Goal: Task Accomplishment & Management: Use online tool/utility

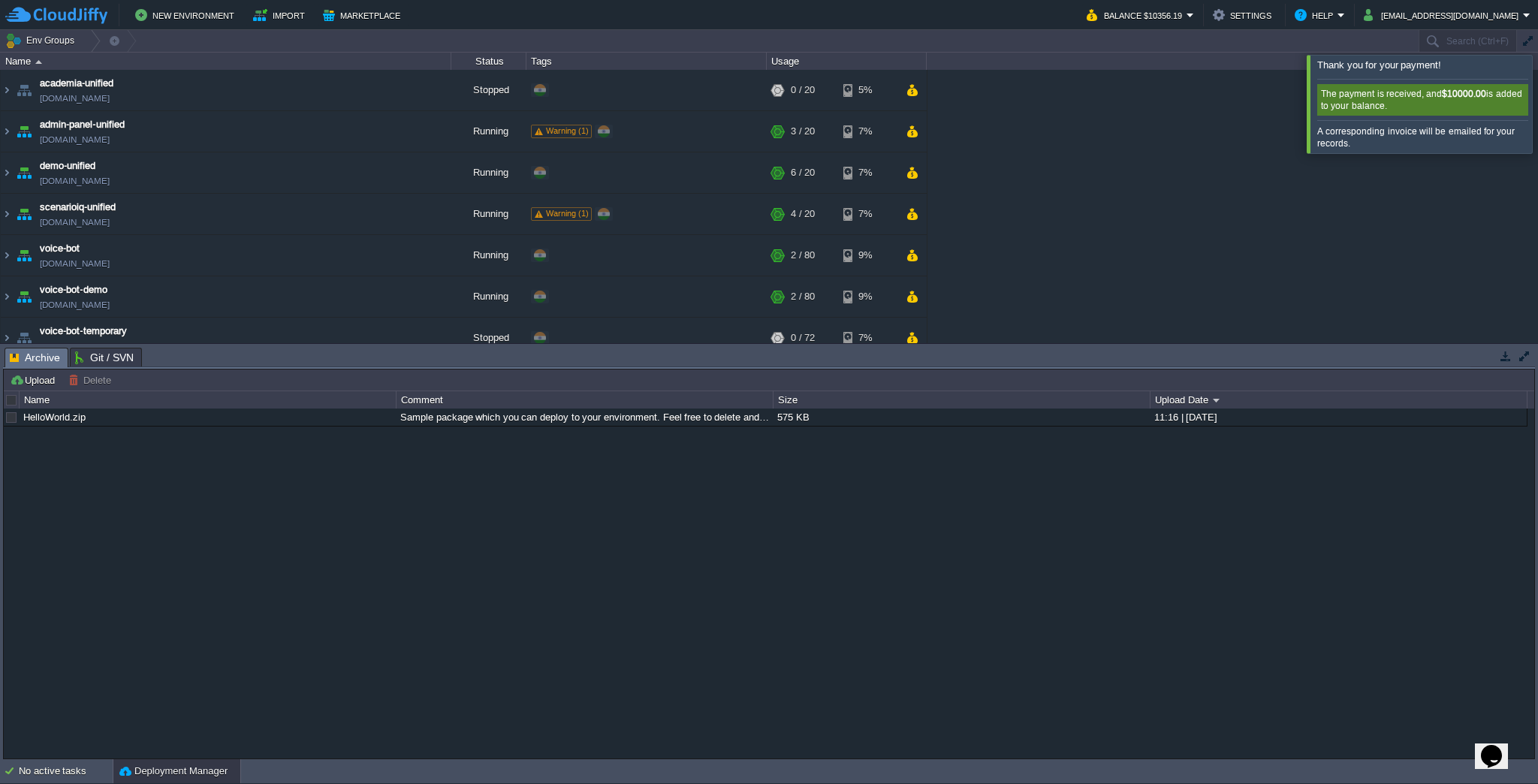
click at [1537, 95] on div at bounding box center [1556, 103] width 0 height 98
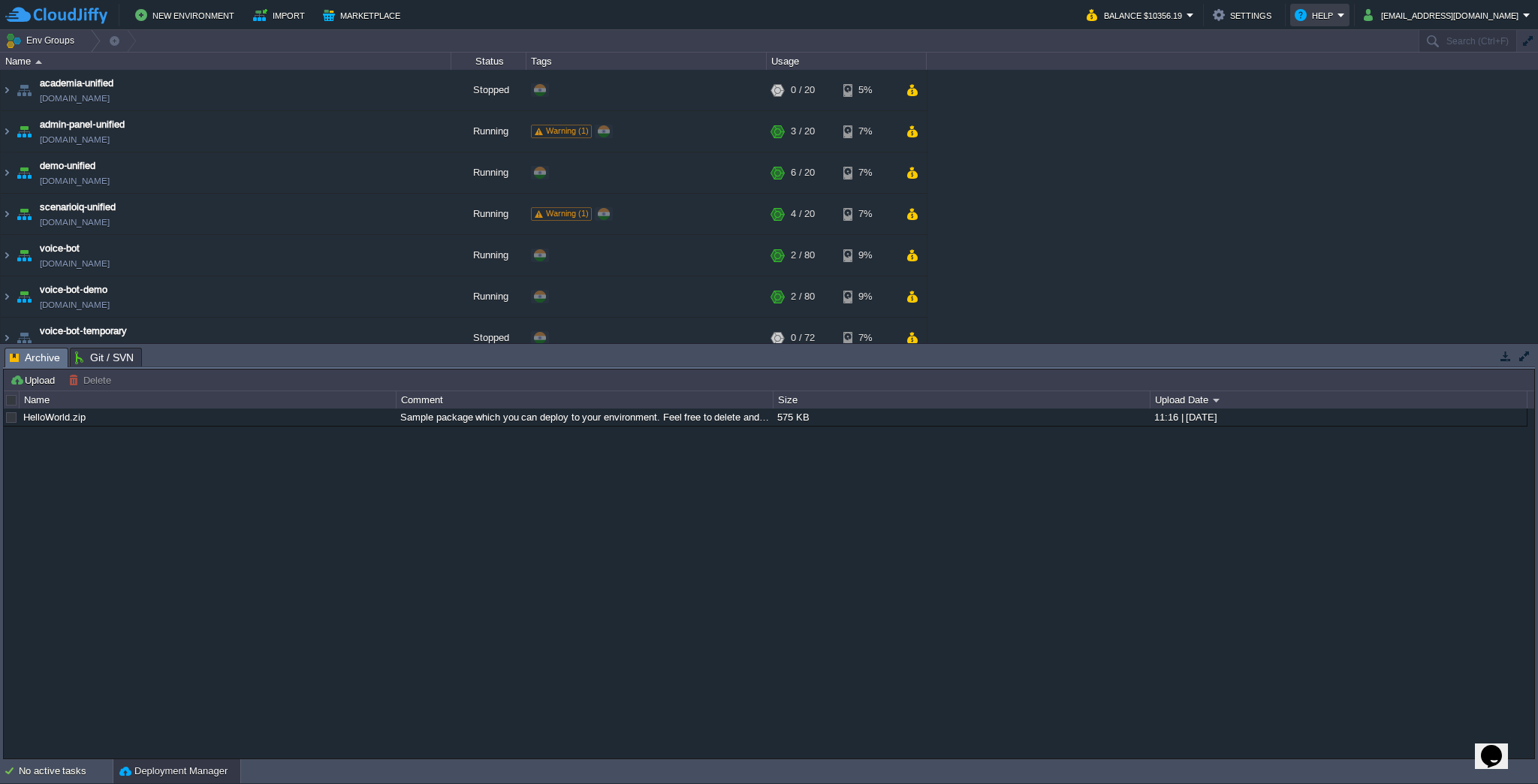
click at [1345, 25] on td "Help" at bounding box center [1319, 15] width 59 height 23
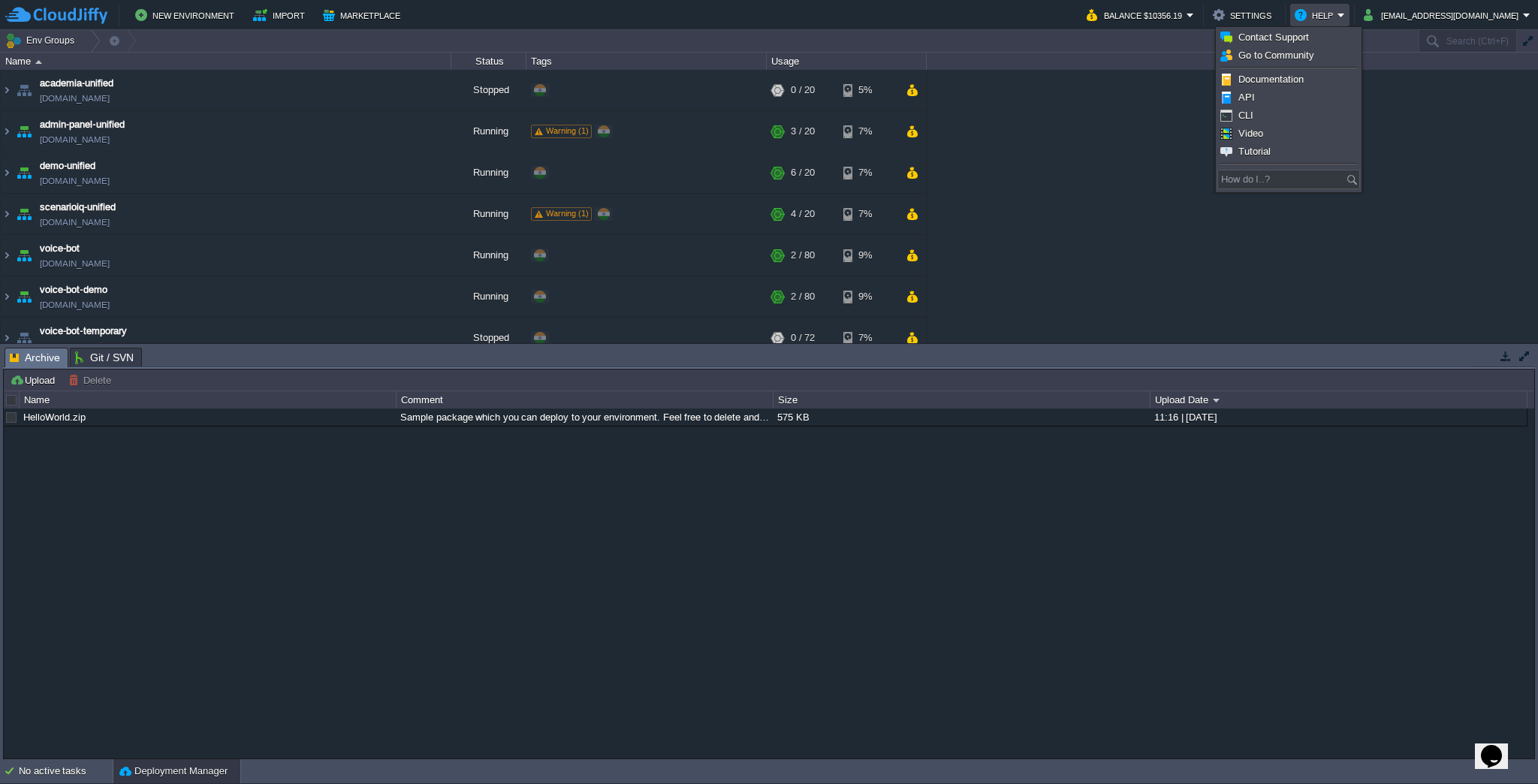
click at [1427, 163] on div "academia-unified [DOMAIN_NAME] Stopped + Add to Env Group RAM 0% CPU 0% 0 / 20 …" at bounding box center [769, 206] width 1538 height 273
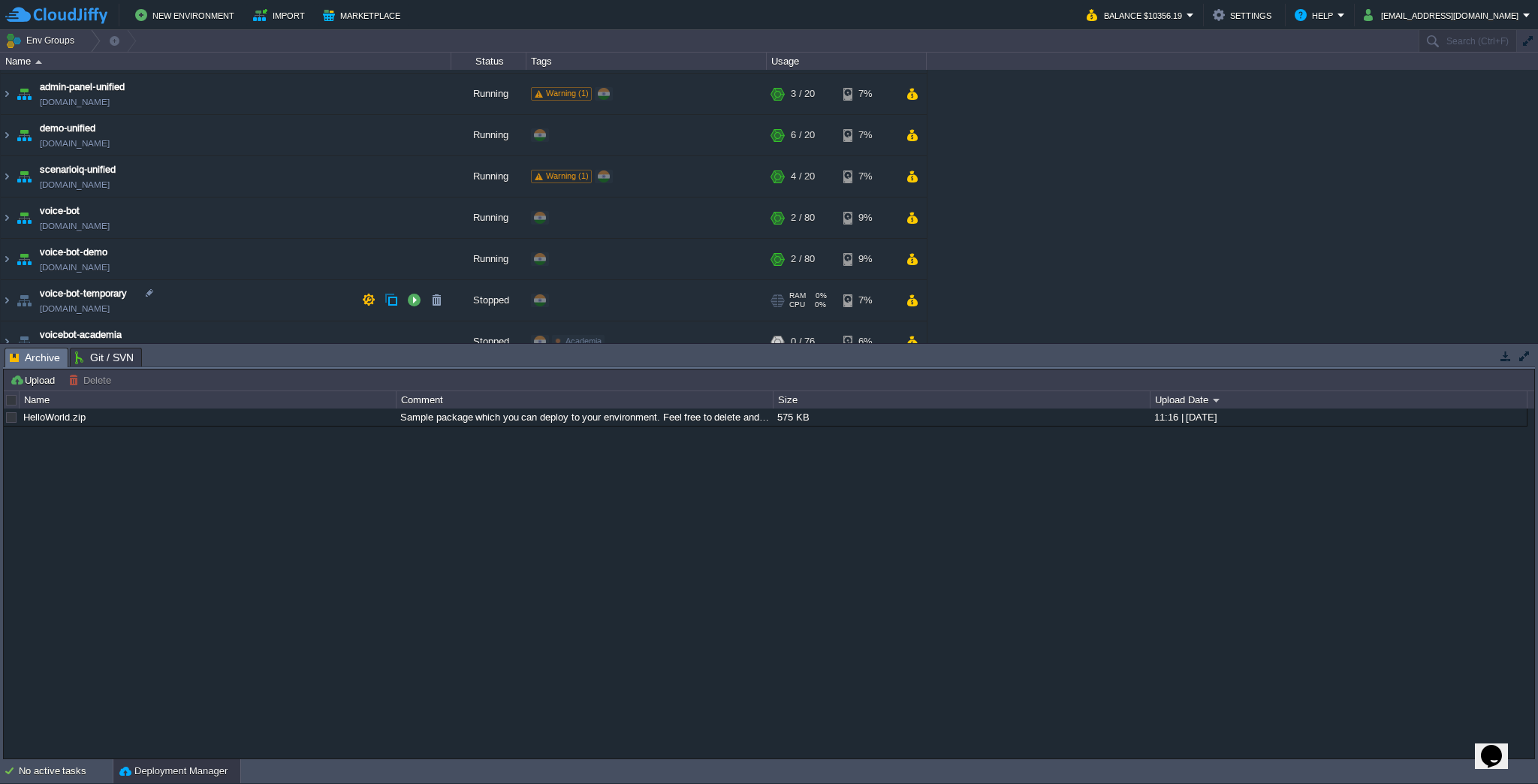
scroll to position [55, 0]
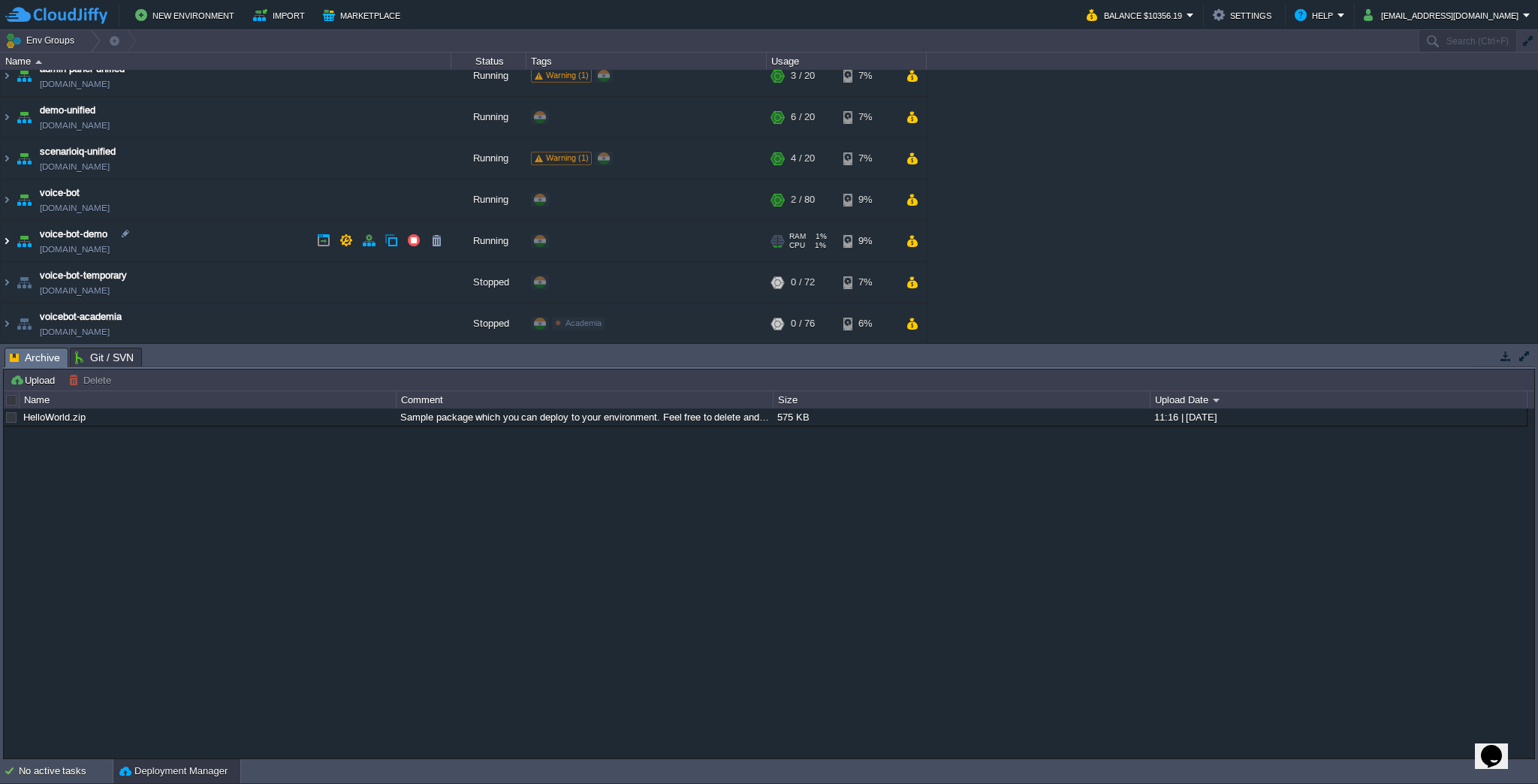
click at [9, 239] on img at bounding box center [6, 241] width 12 height 40
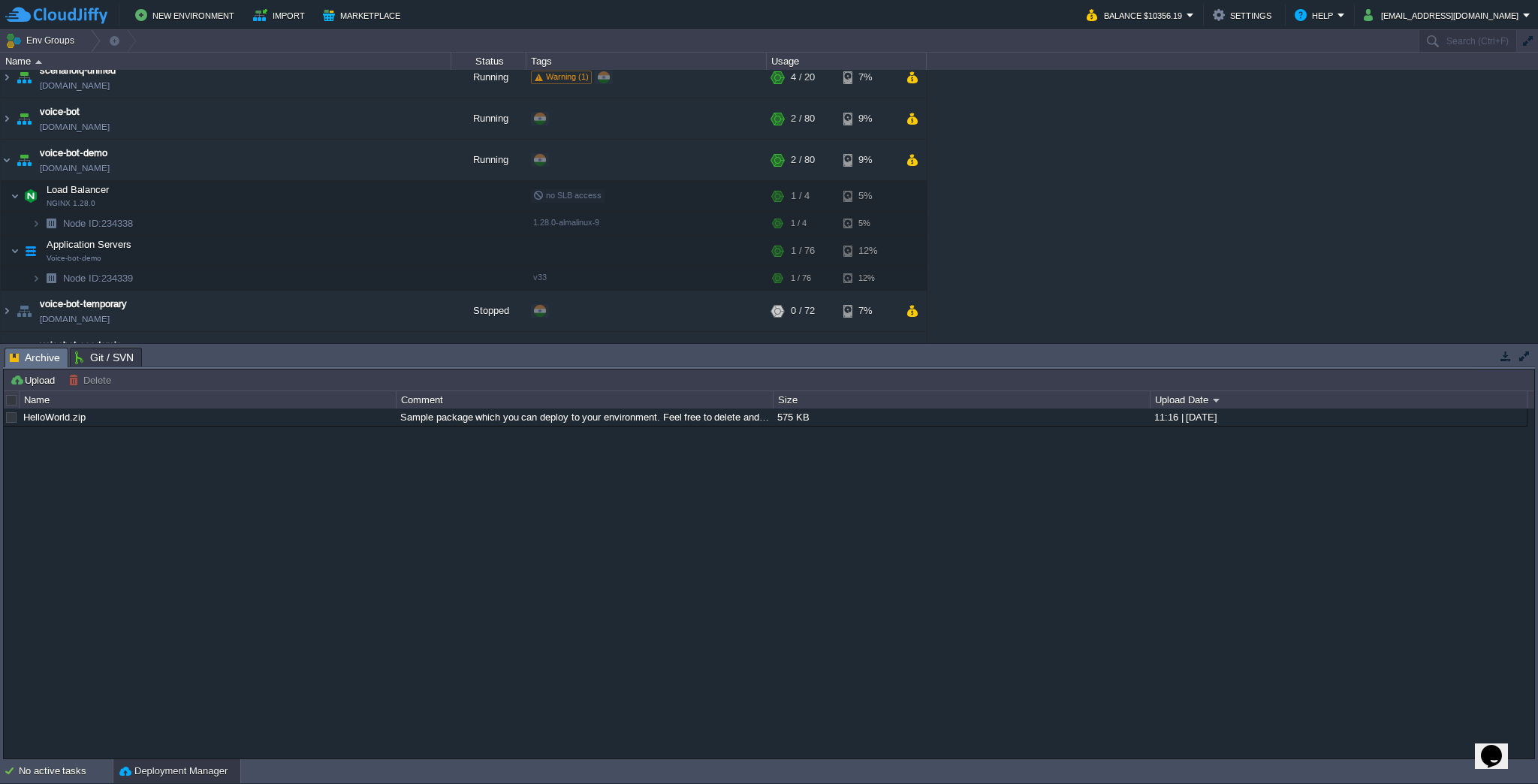
scroll to position [165, 0]
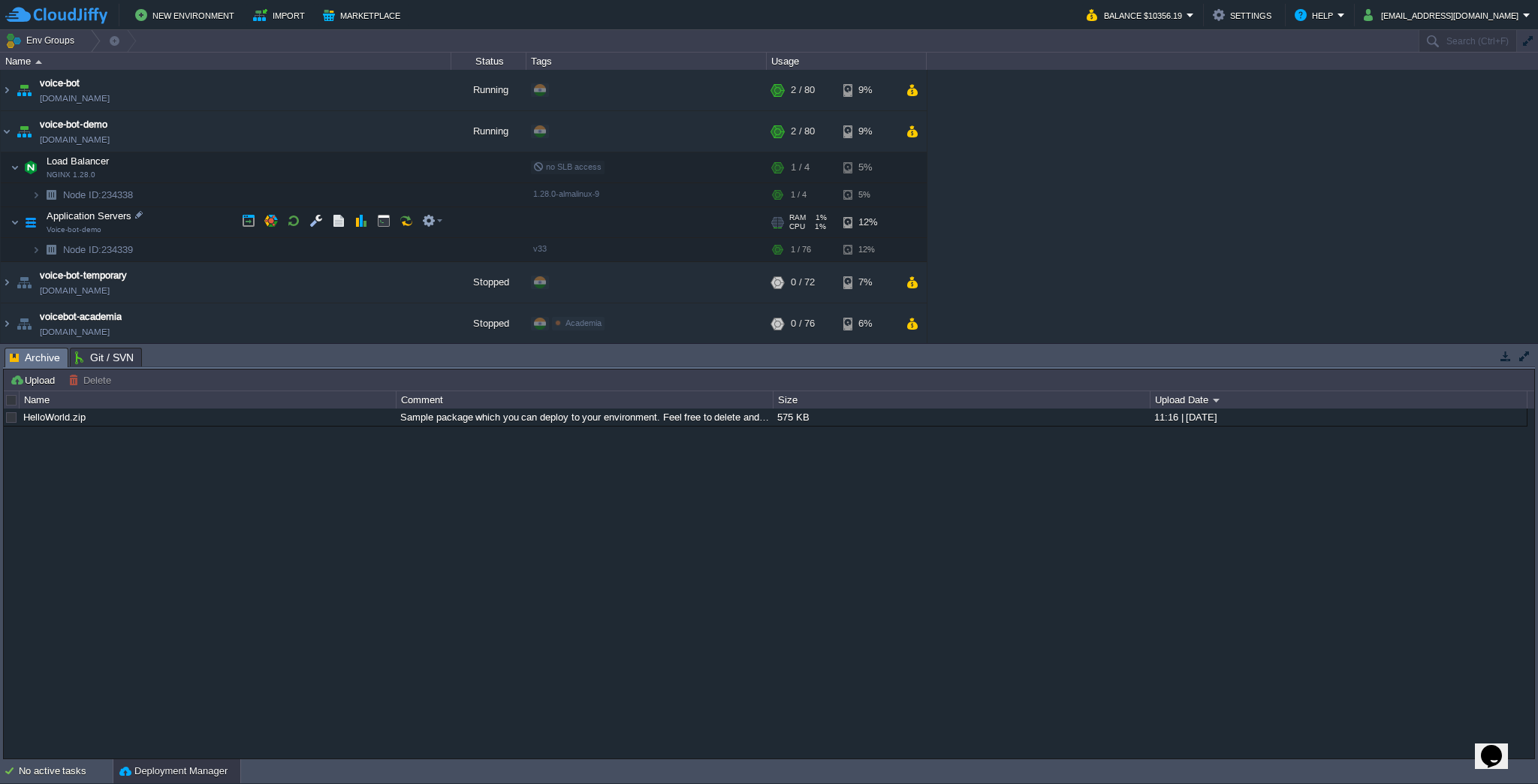
click at [94, 219] on span "Application Servers" at bounding box center [89, 216] width 88 height 13
click at [350, 223] on td at bounding box center [361, 220] width 23 height 23
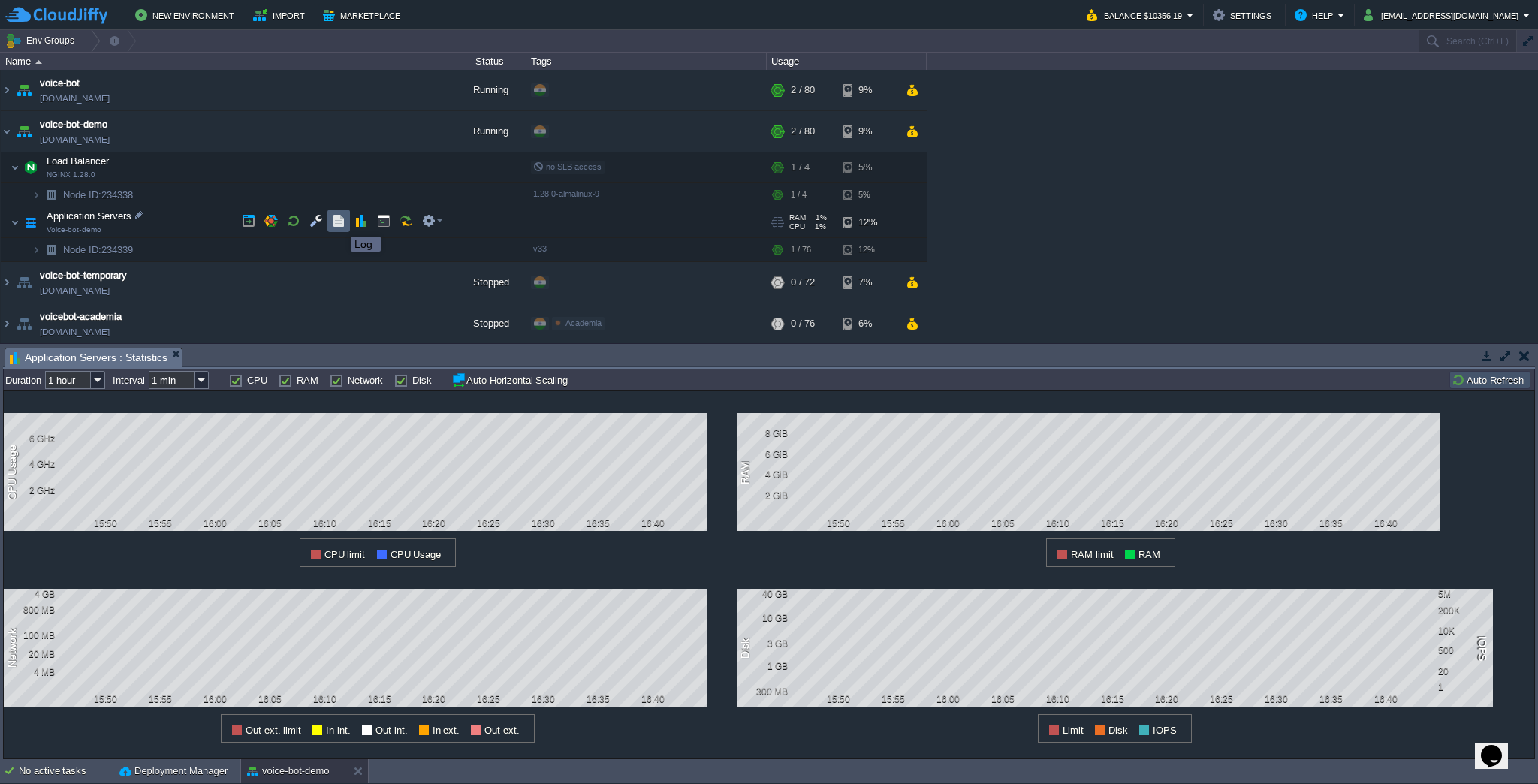
click at [340, 223] on button "button" at bounding box center [338, 220] width 13 height 13
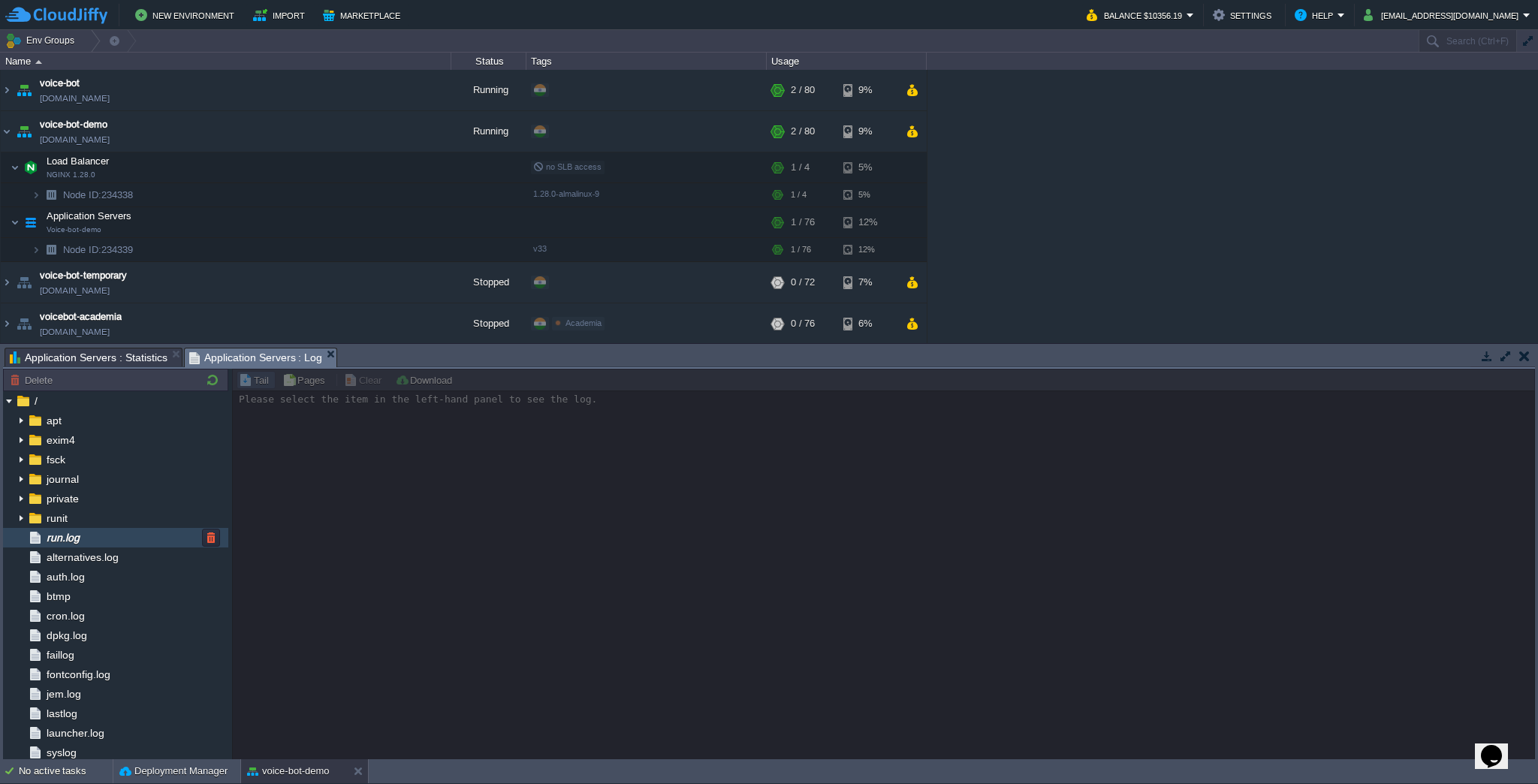
click at [73, 536] on span "run.log" at bounding box center [62, 537] width 38 height 13
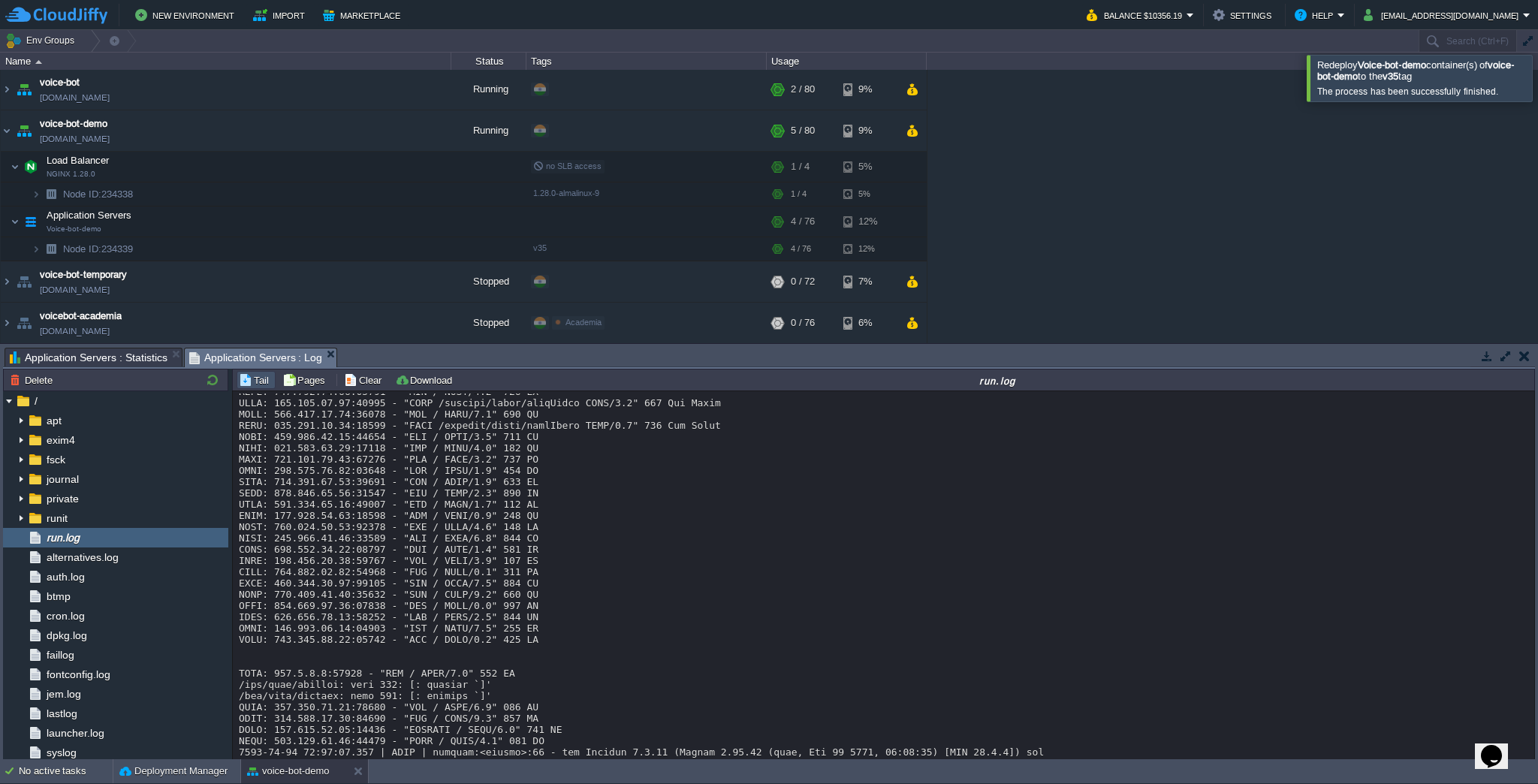
scroll to position [55, 0]
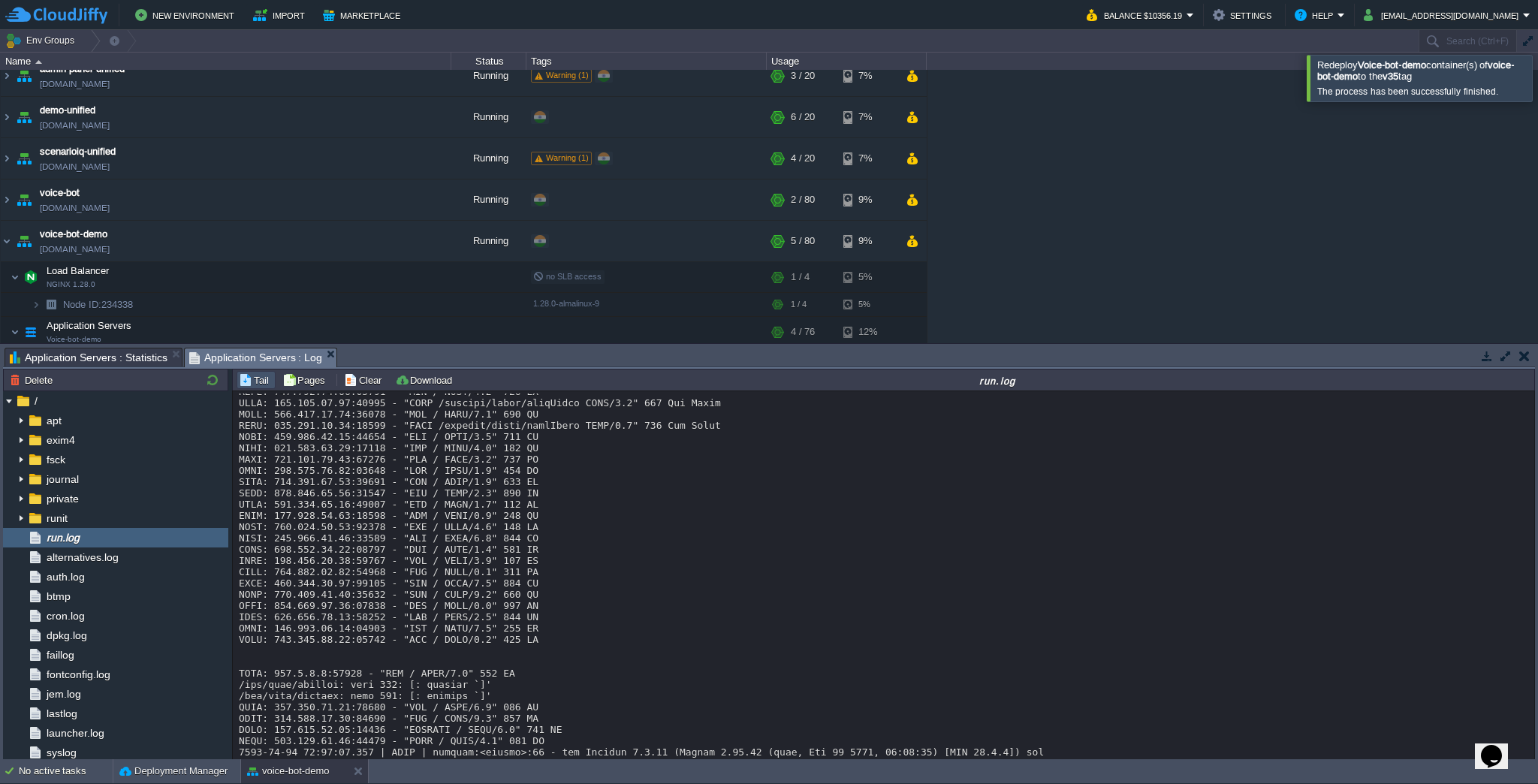
click at [1242, 99] on div "academia-unified [DOMAIN_NAME] Stopped + Add to Env Group RAM 0% CPU 0% 0 / 20 …" at bounding box center [769, 206] width 1538 height 273
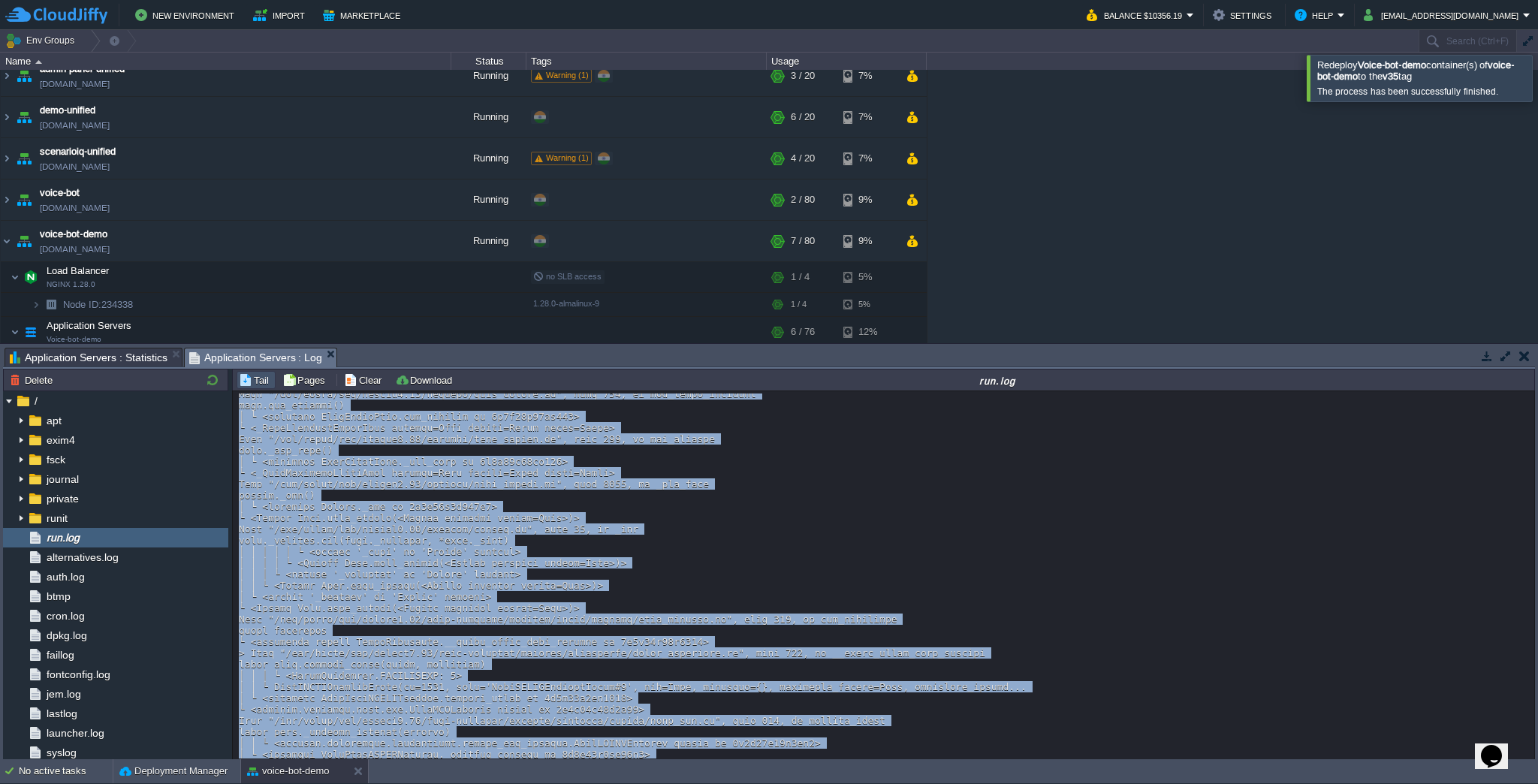
scroll to position [19913, 0]
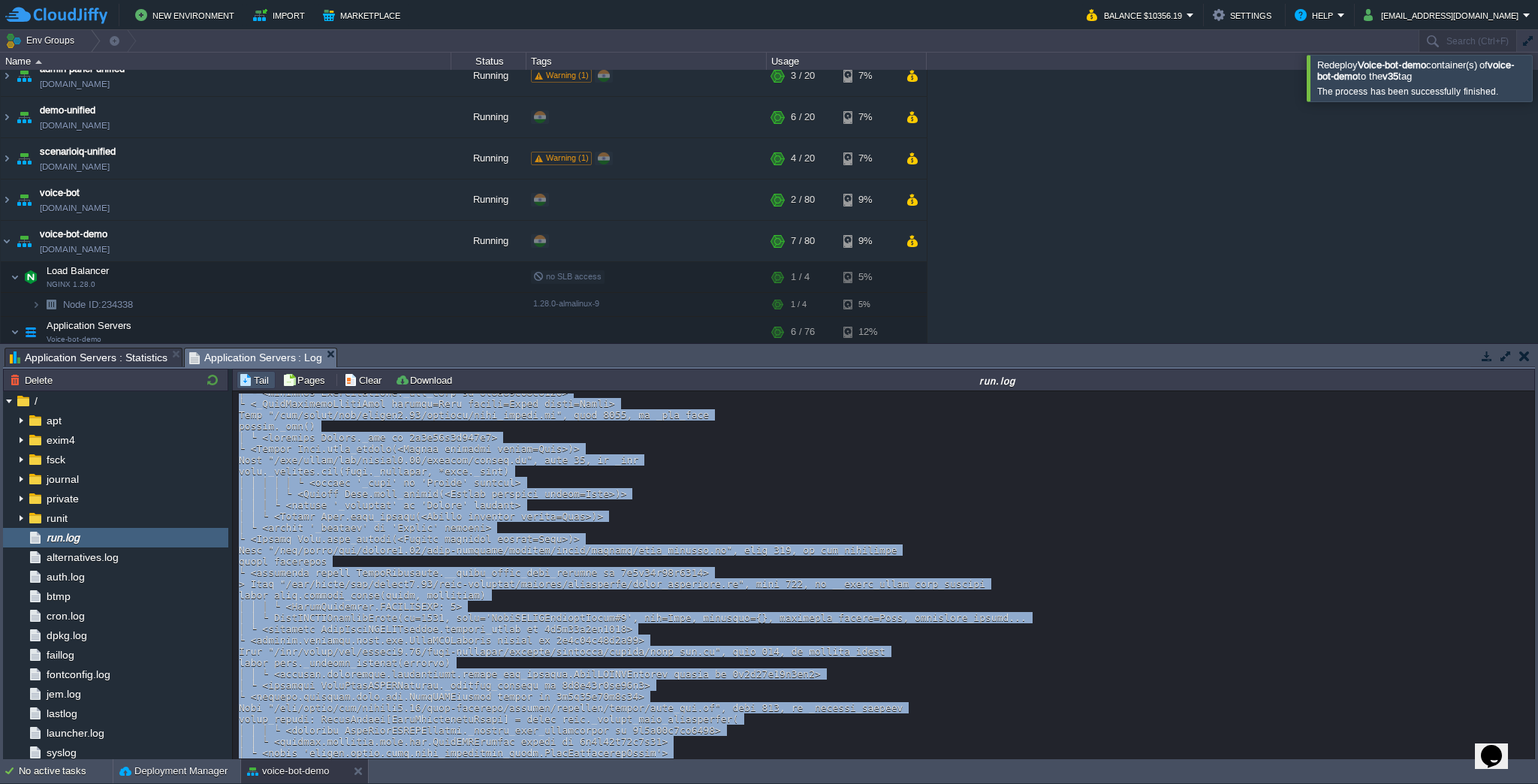
drag, startPoint x: 238, startPoint y: 561, endPoint x: 1465, endPoint y: 731, distance: 1238.7
copy div "[DATE] 16:10:34.858 | DEBUG | pipecat.transports.base_input:_handle_user_interr…"
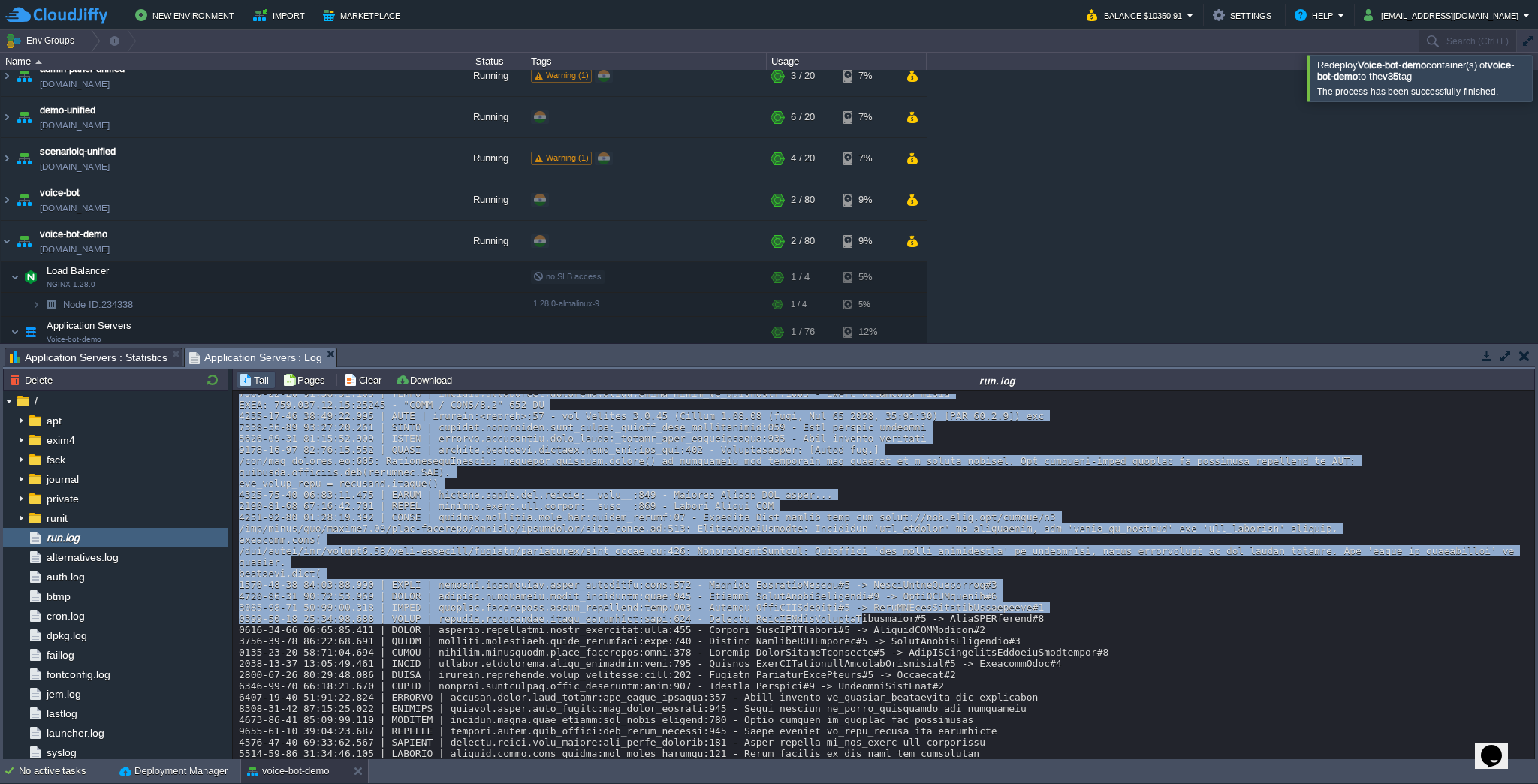
scroll to position [13659, 0]
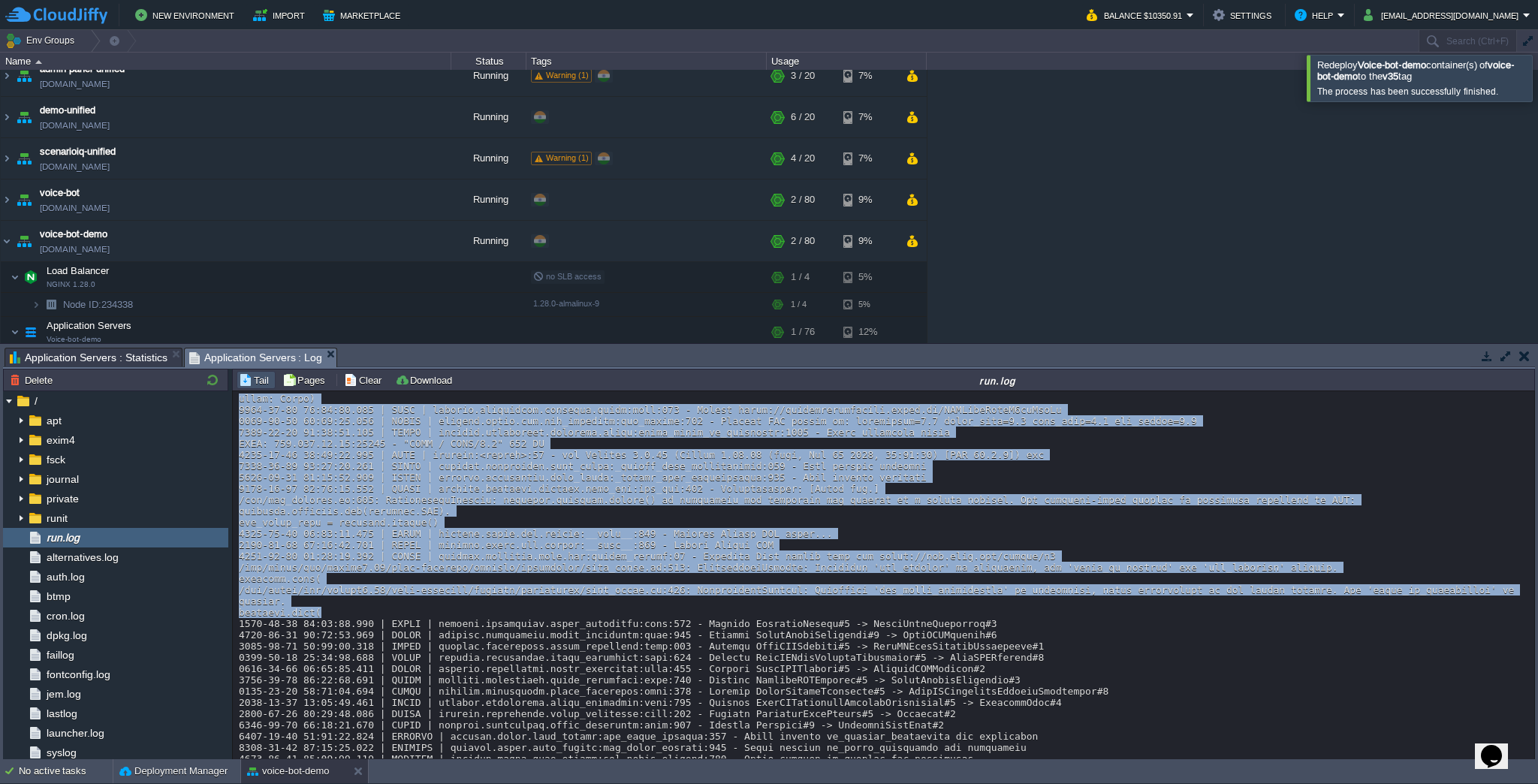
drag, startPoint x: 237, startPoint y: 508, endPoint x: 976, endPoint y: 651, distance: 752.7
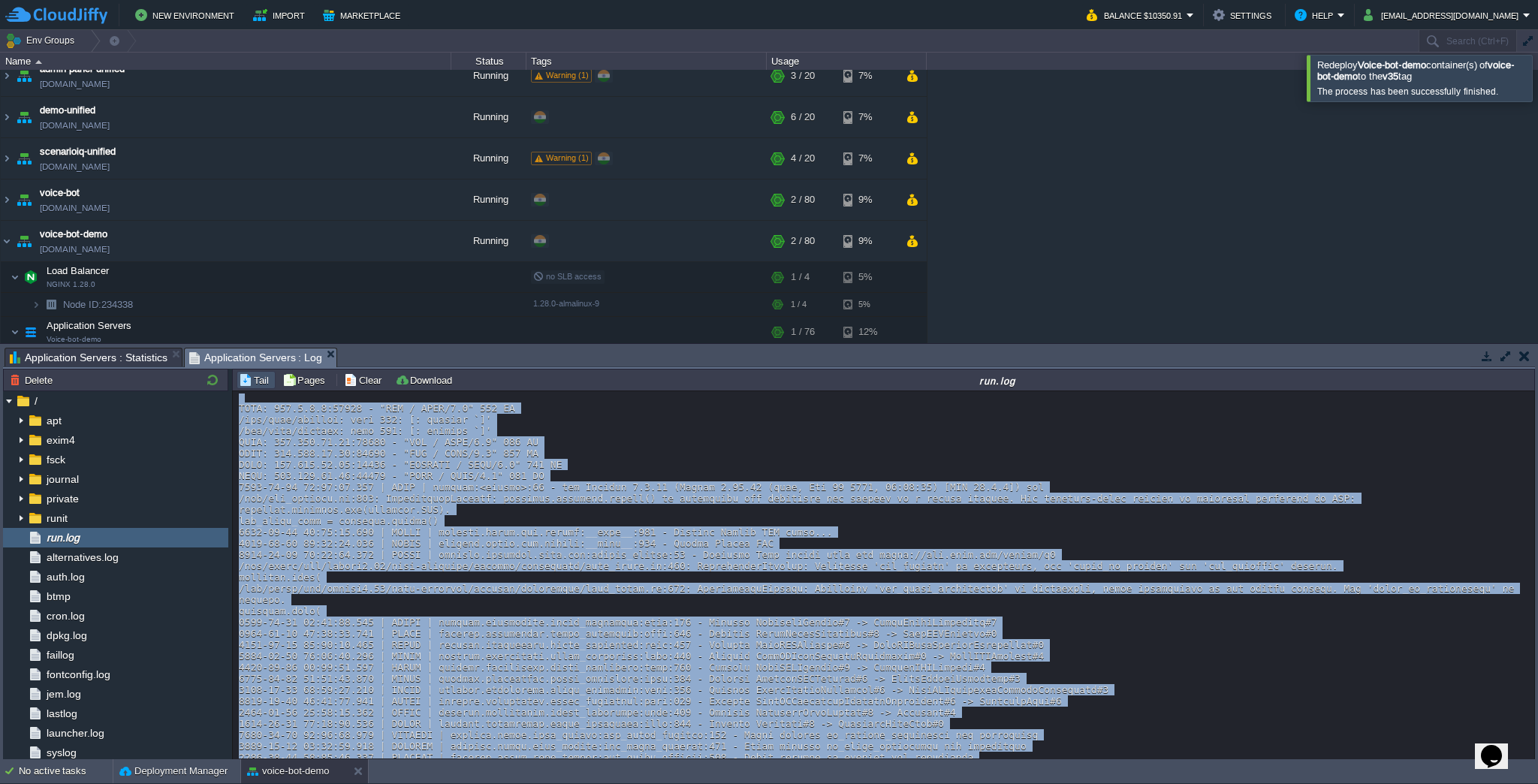
scroll to position [11336, 0]
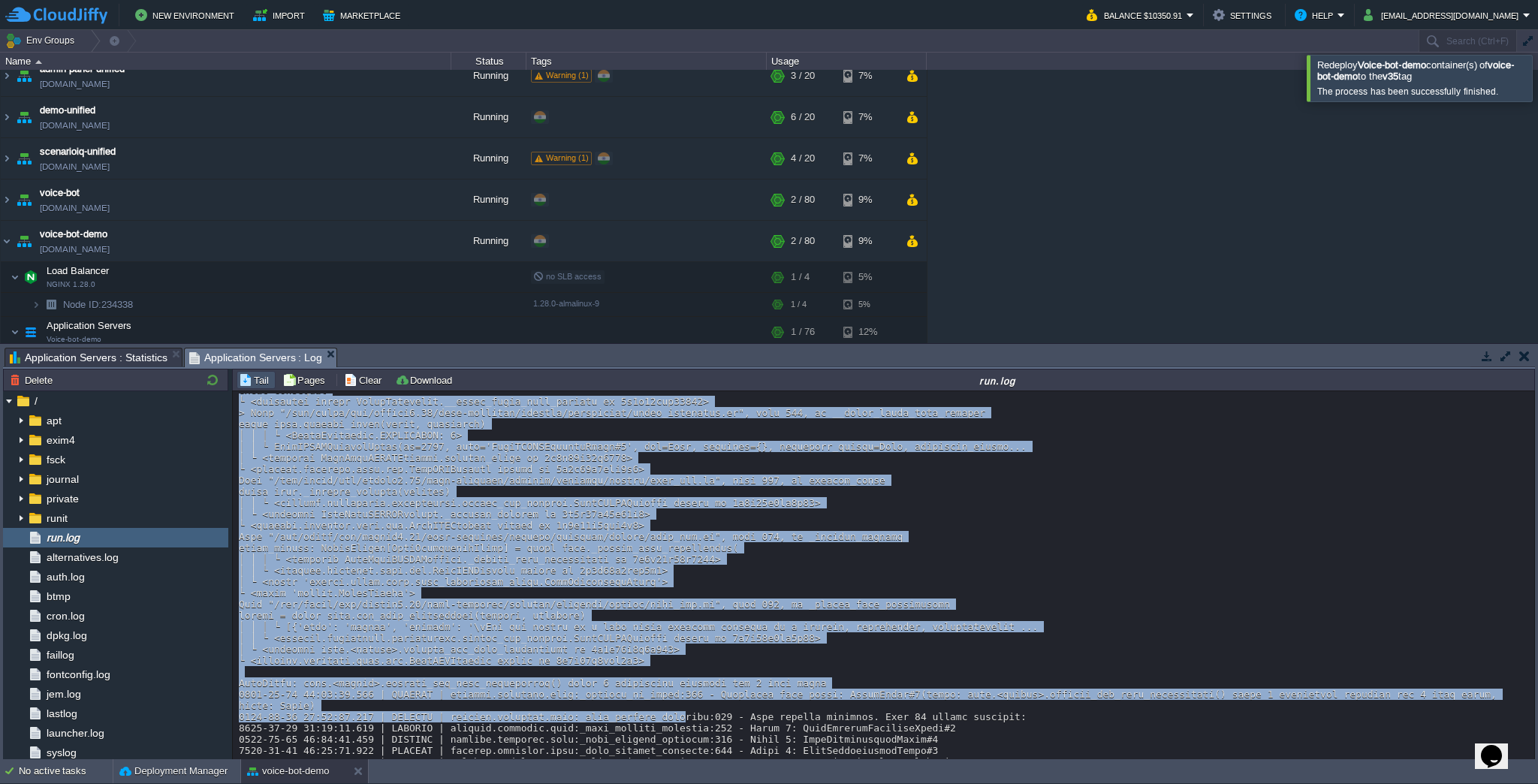
scroll to position [16621, 0]
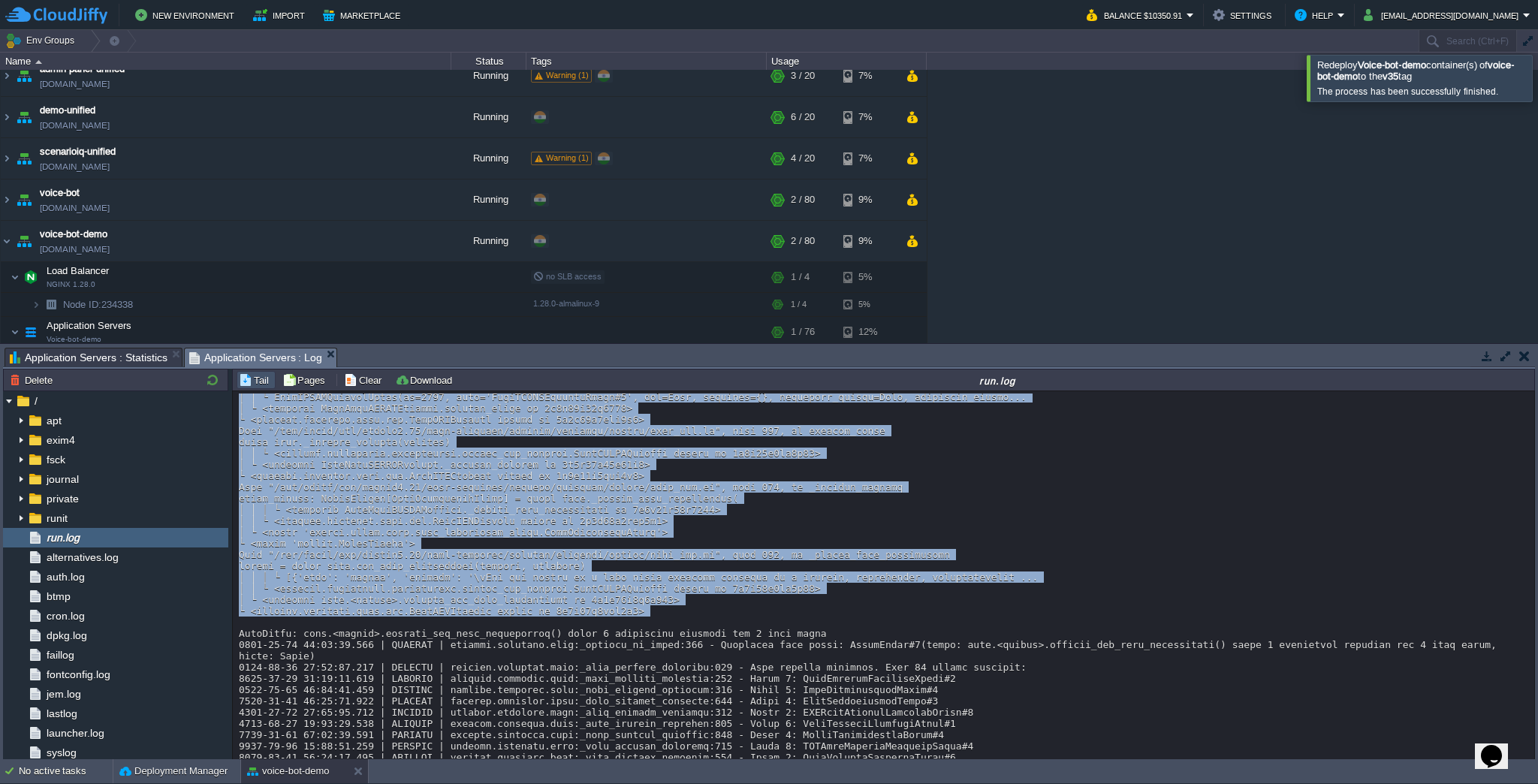
drag, startPoint x: 235, startPoint y: 506, endPoint x: 620, endPoint y: 576, distance: 391.3
click at [632, 586] on div "Loading..." at bounding box center [885, 576] width 1303 height 369
copy div "7895-27-44 76:75:70.905 | LORE | ipsumdo:<sitame>:06 - con Adipisc 6.7.06 (Elit…"
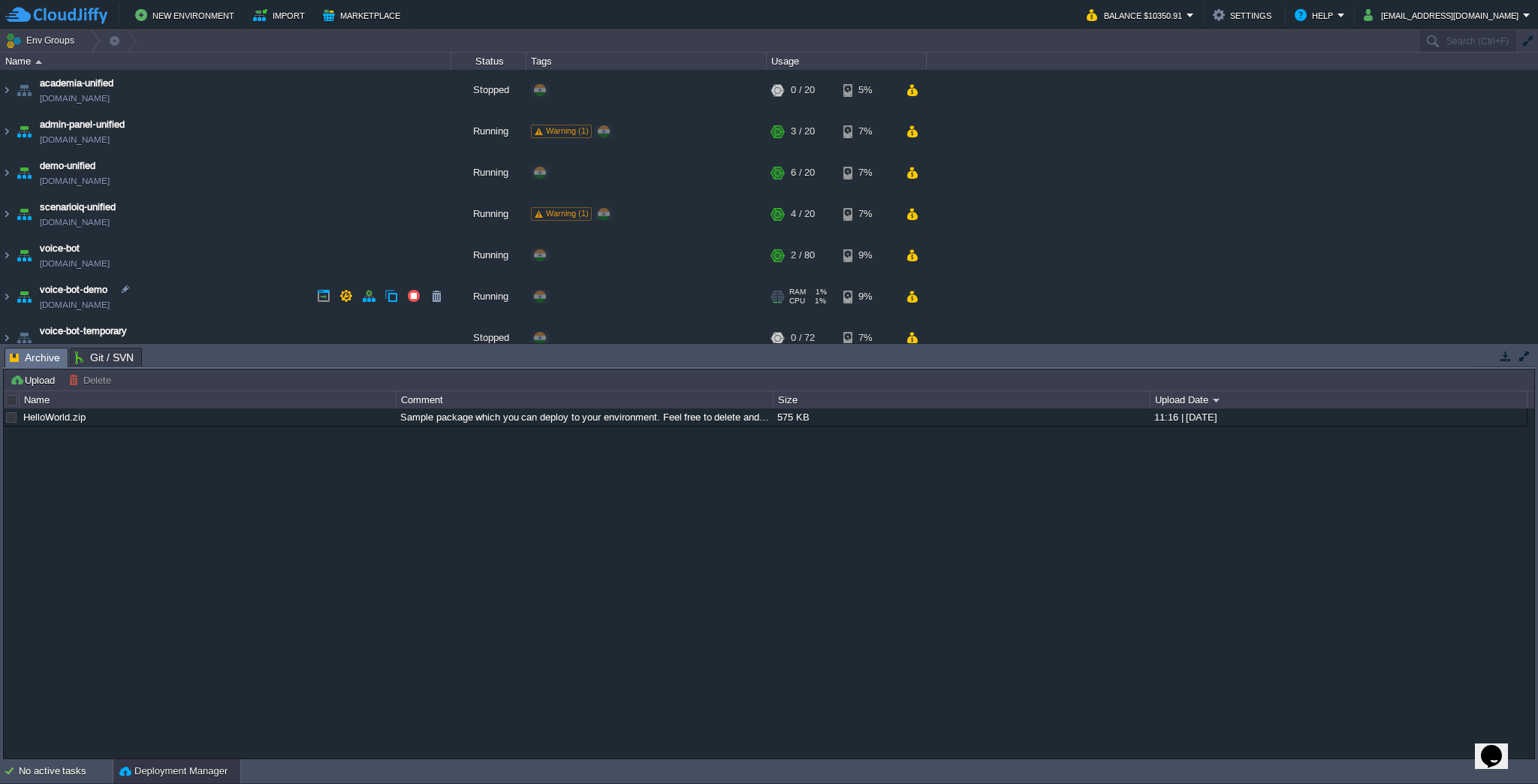
click at [174, 285] on td "voice-bot-demo [DOMAIN_NAME]" at bounding box center [226, 297] width 450 height 41
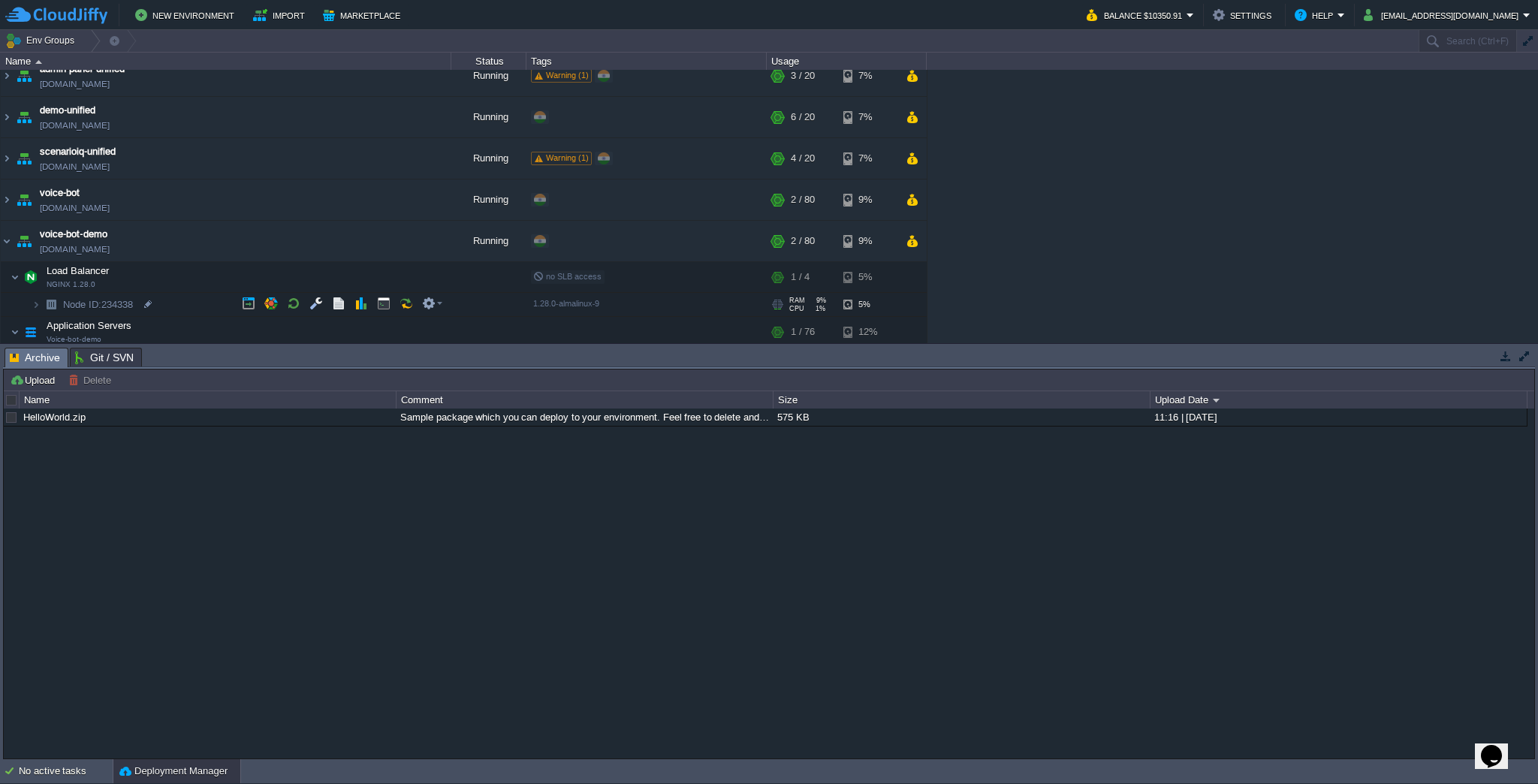
scroll to position [80, 0]
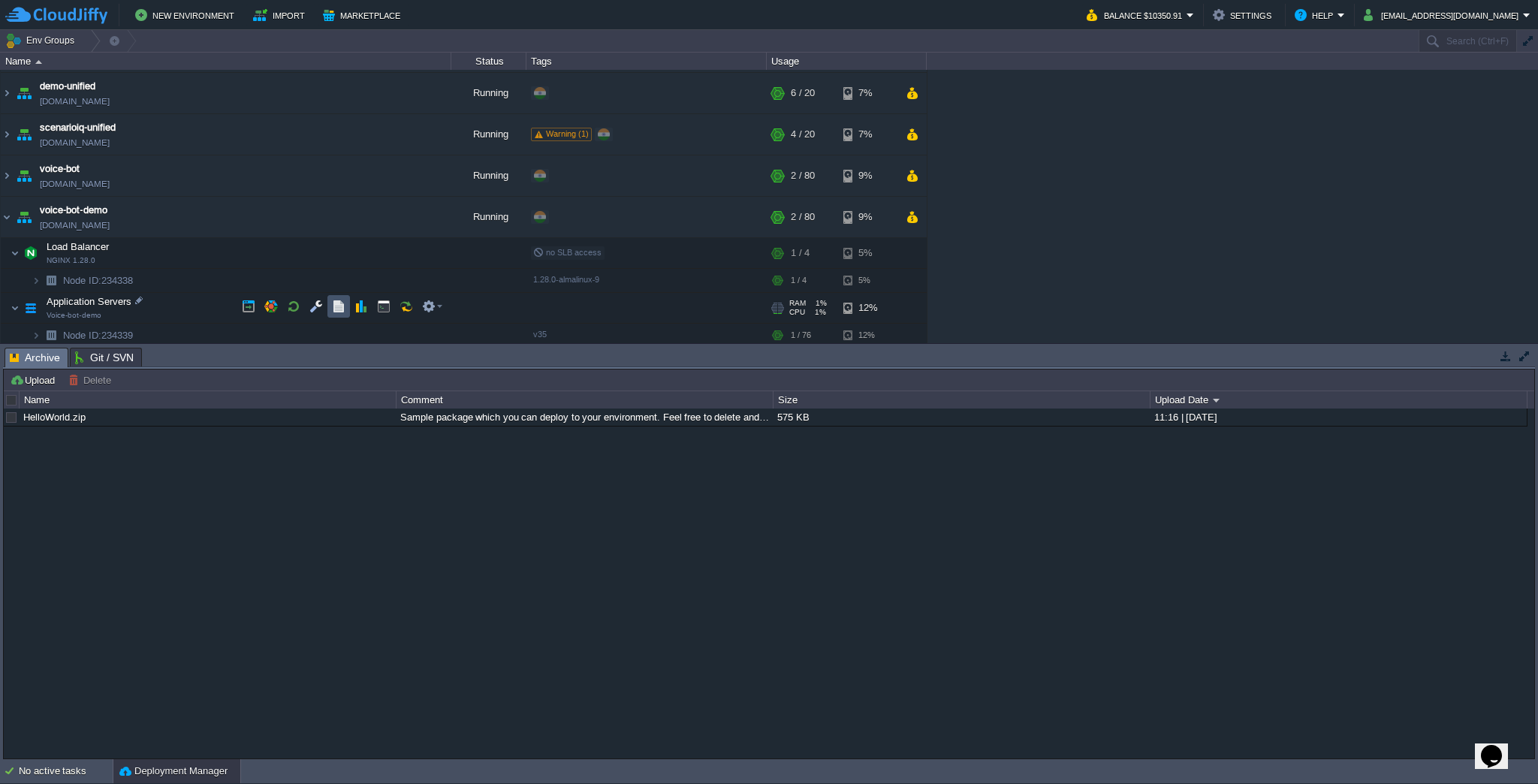
click at [340, 309] on button "button" at bounding box center [338, 306] width 13 height 13
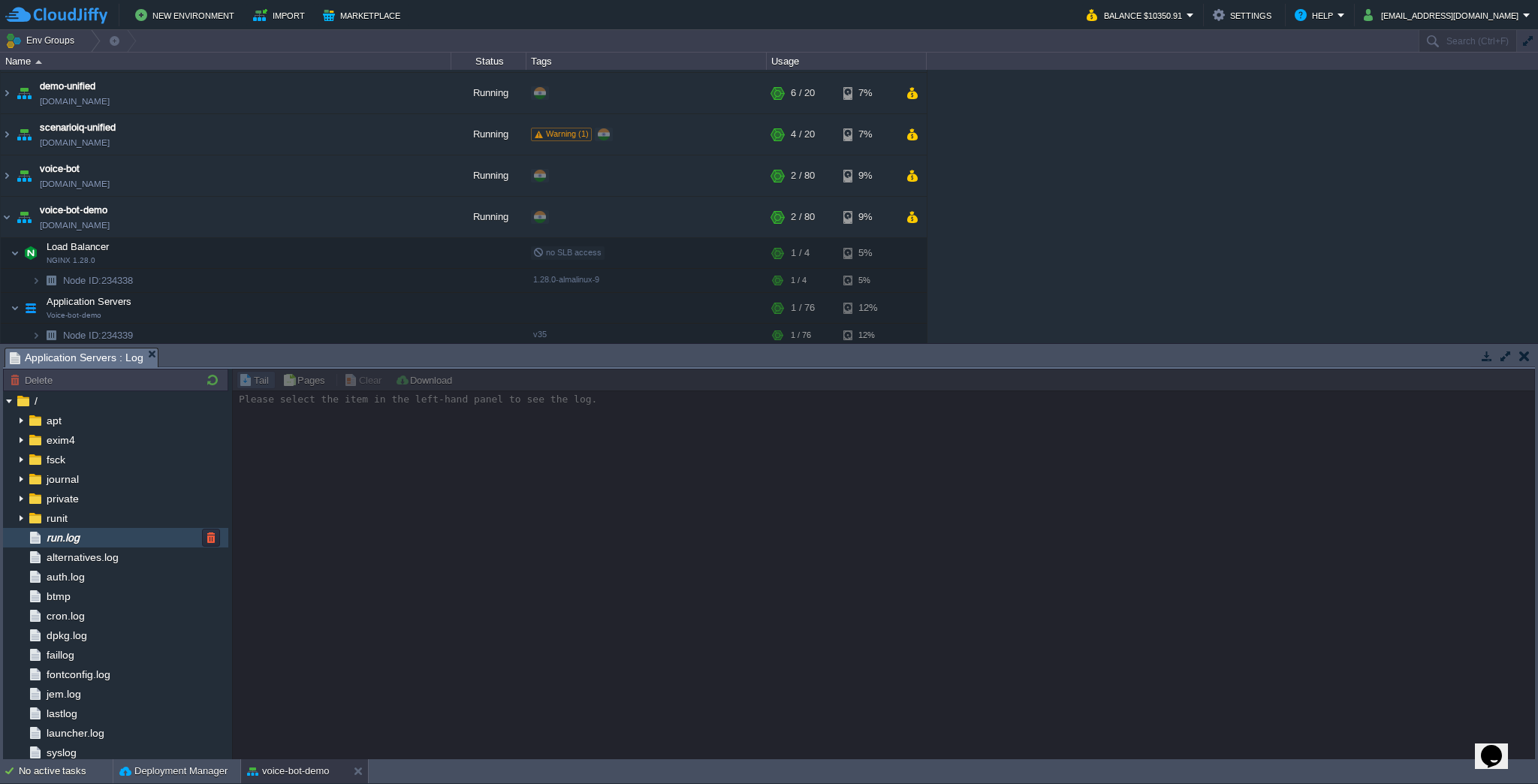
click at [109, 540] on div "run.log" at bounding box center [115, 537] width 225 height 20
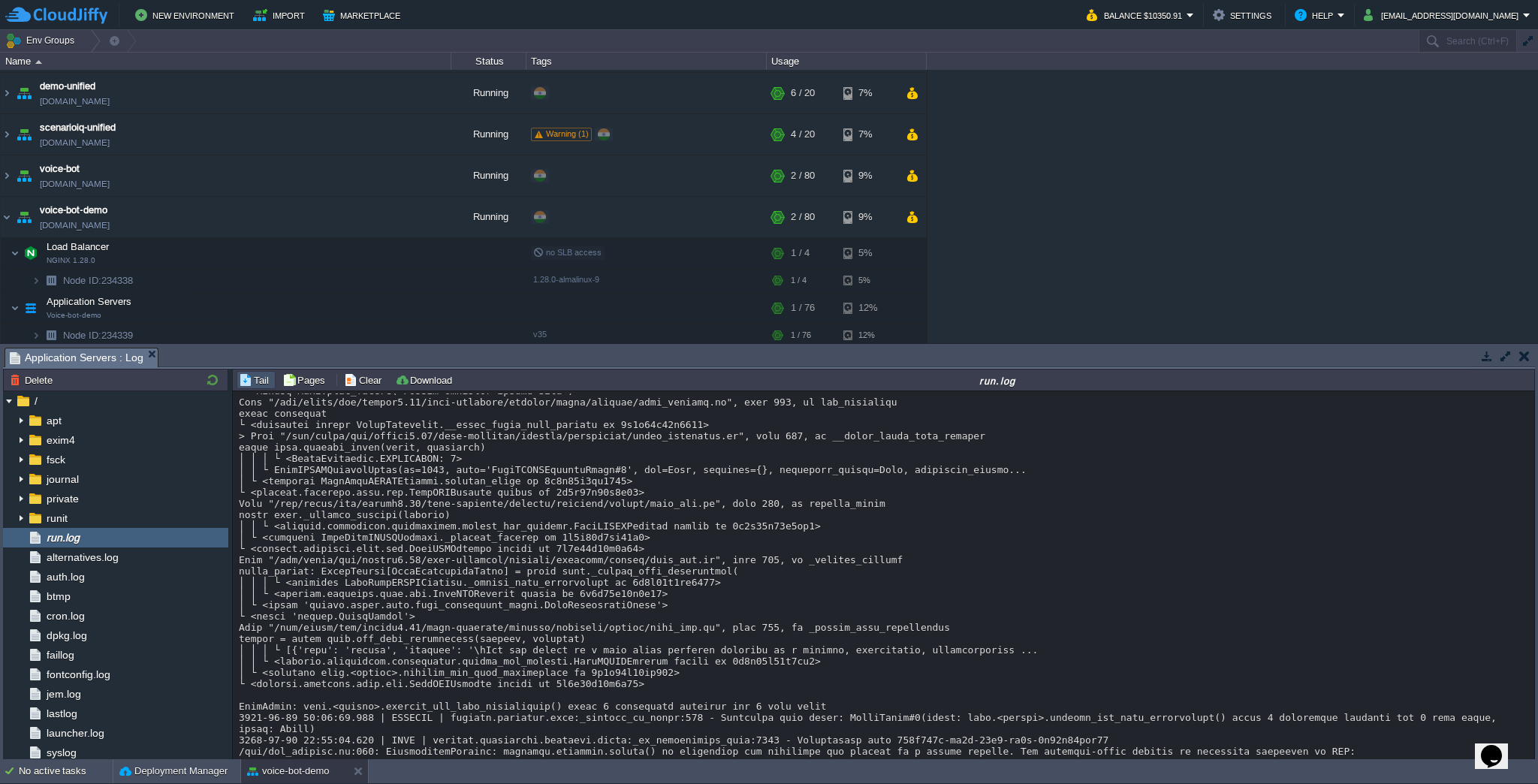
scroll to position [13708, 0]
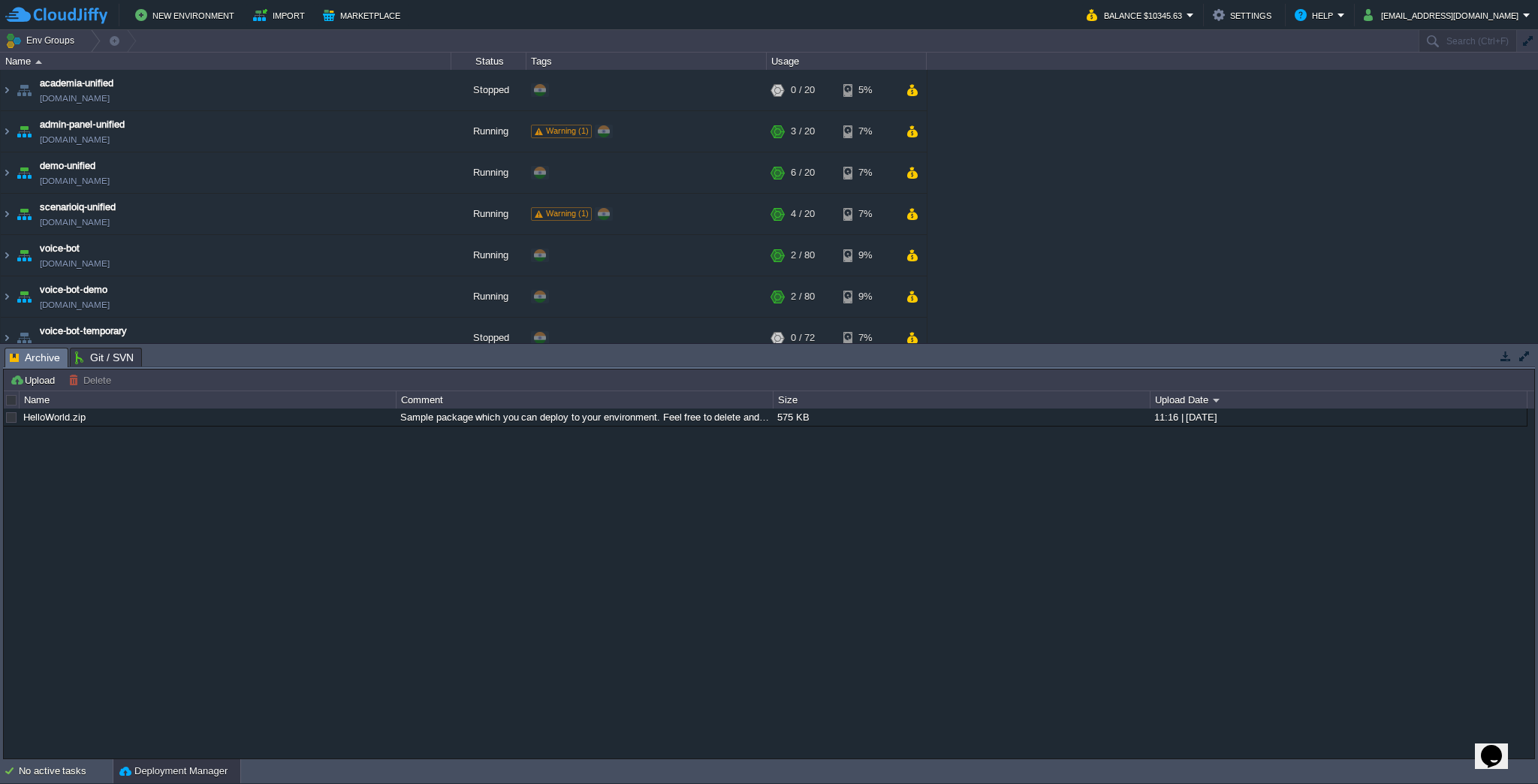
scroll to position [55, 0]
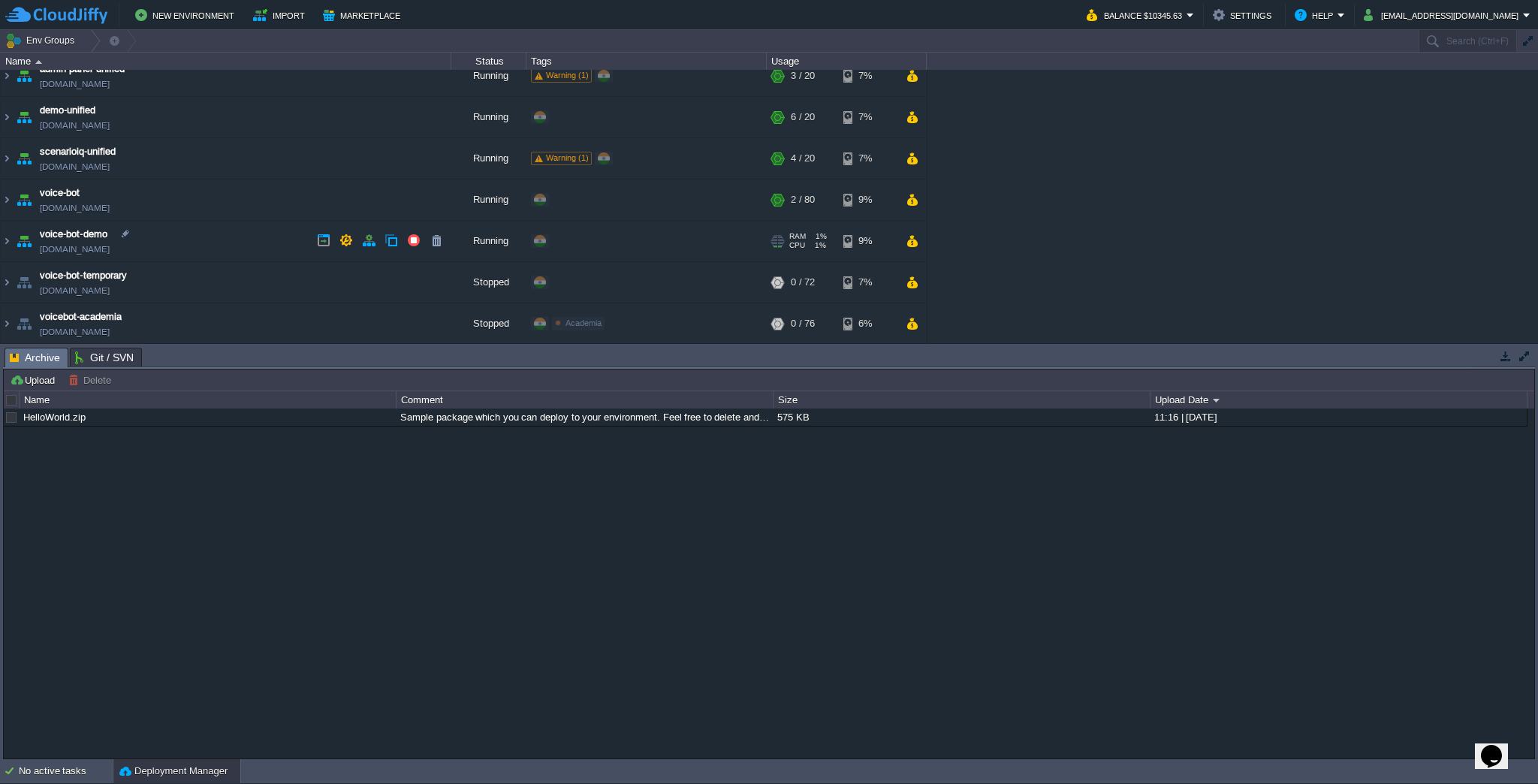
click at [185, 228] on td "voice-bot-demo [DOMAIN_NAME]" at bounding box center [226, 242] width 450 height 41
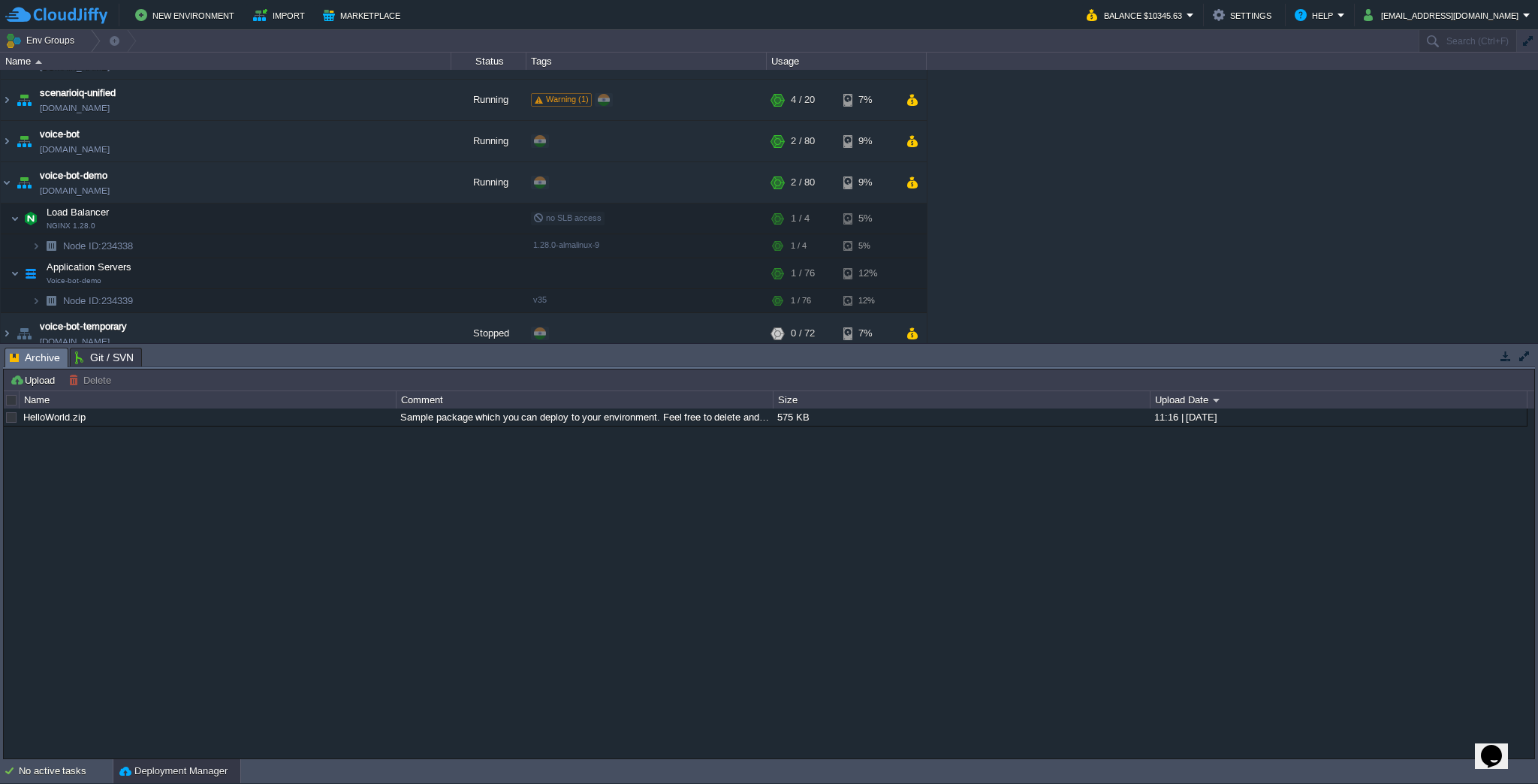
scroll to position [165, 0]
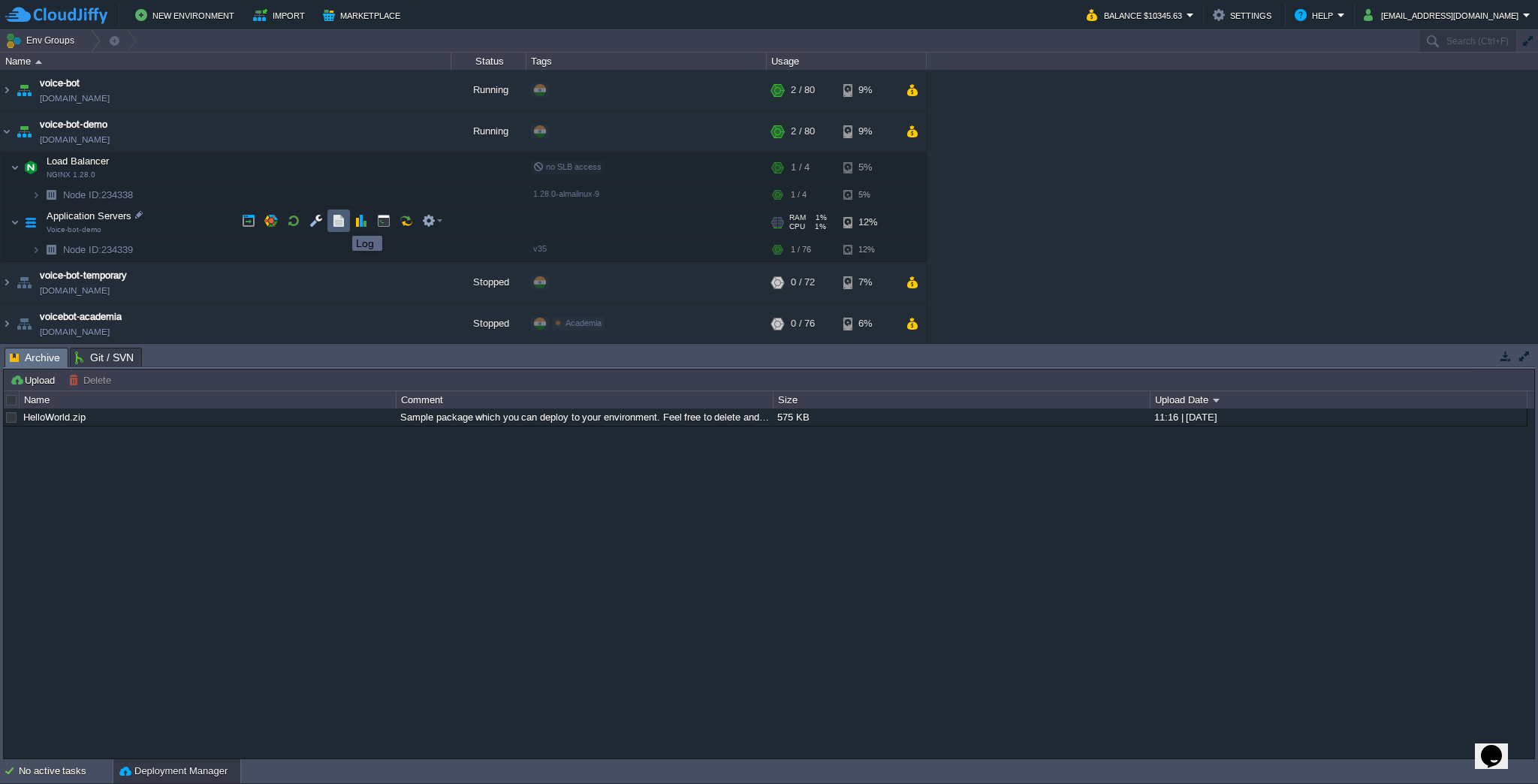
click at [341, 222] on button "button" at bounding box center [338, 220] width 13 height 13
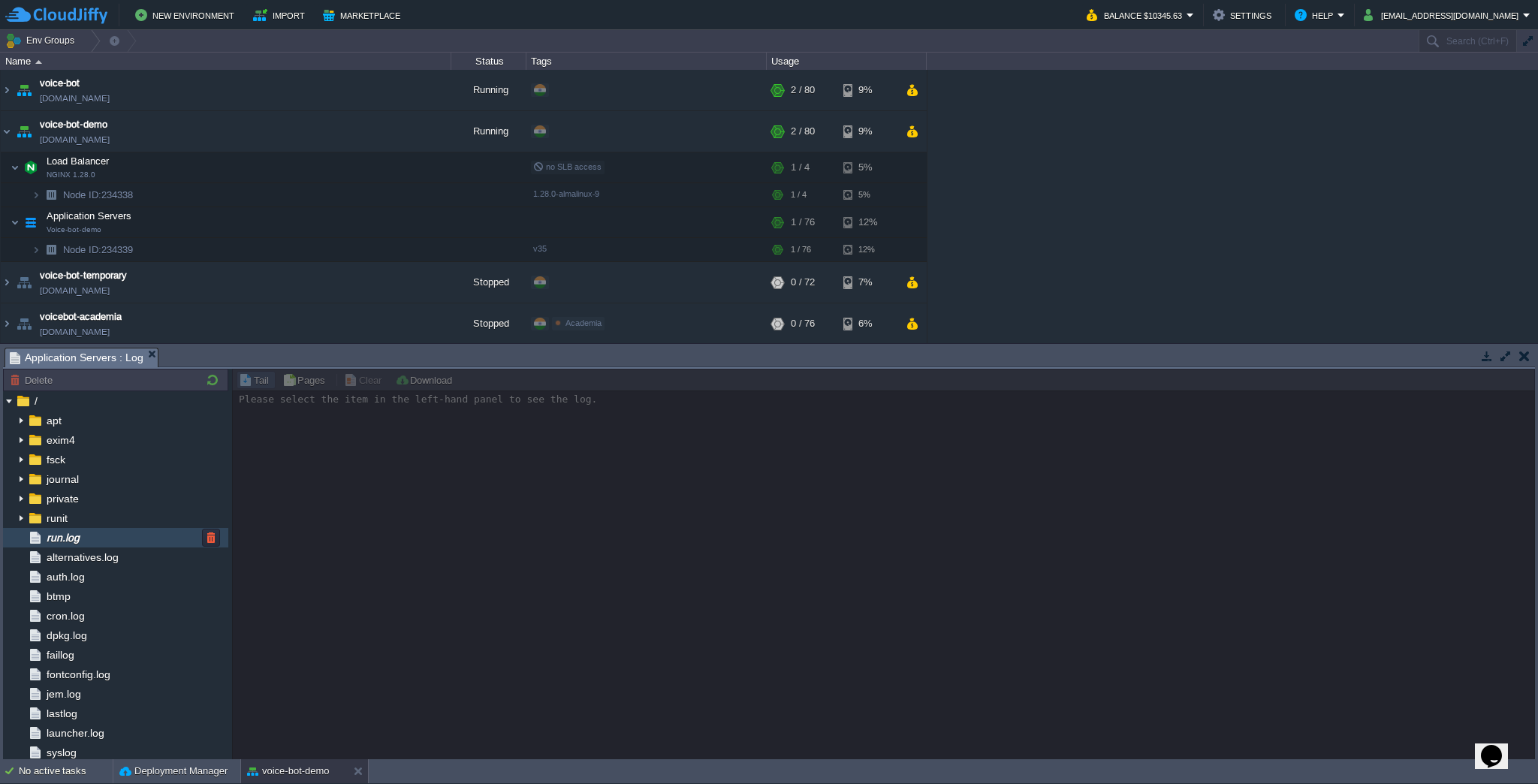
click at [111, 541] on div "run.log" at bounding box center [115, 537] width 225 height 20
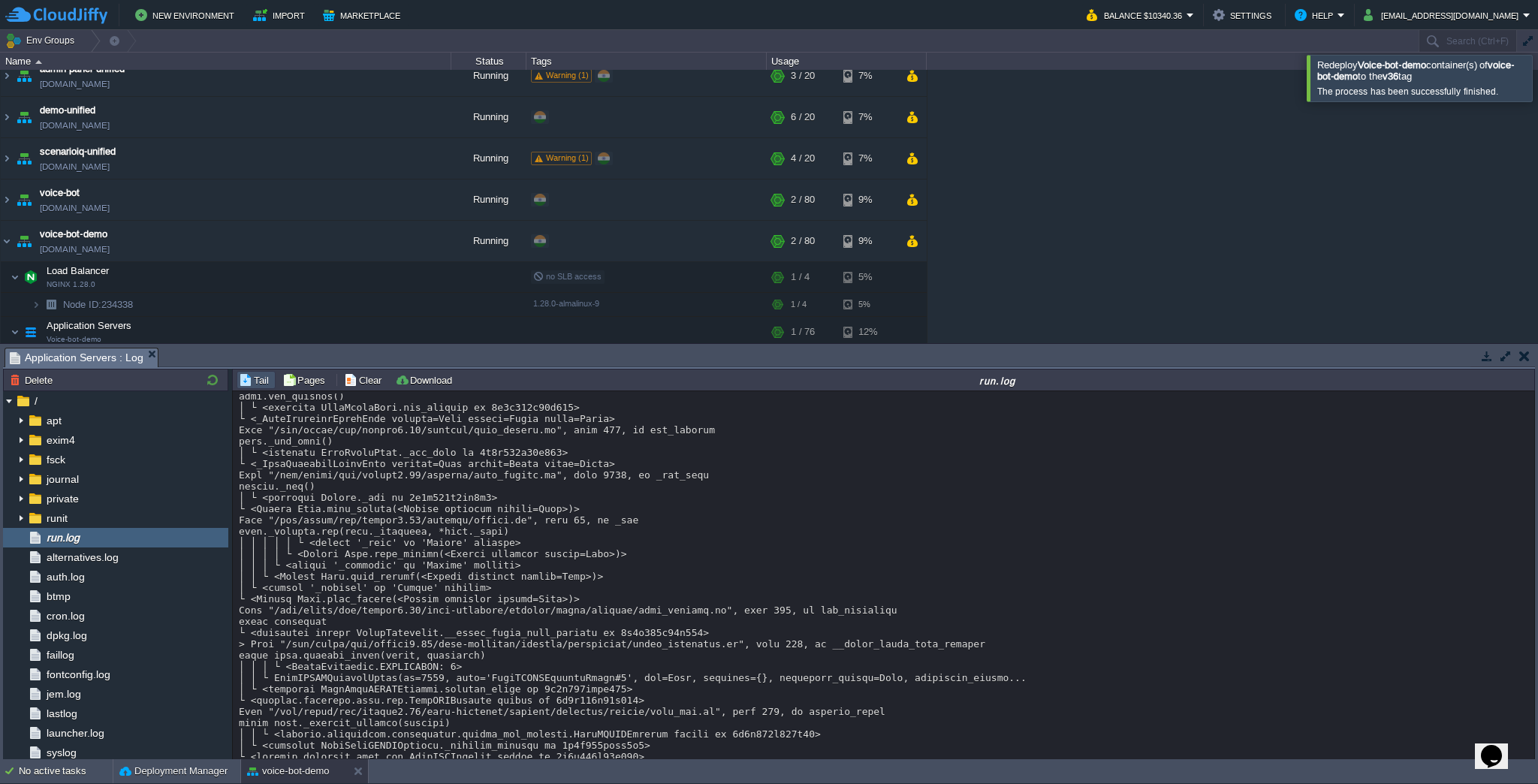
scroll to position [16586, 0]
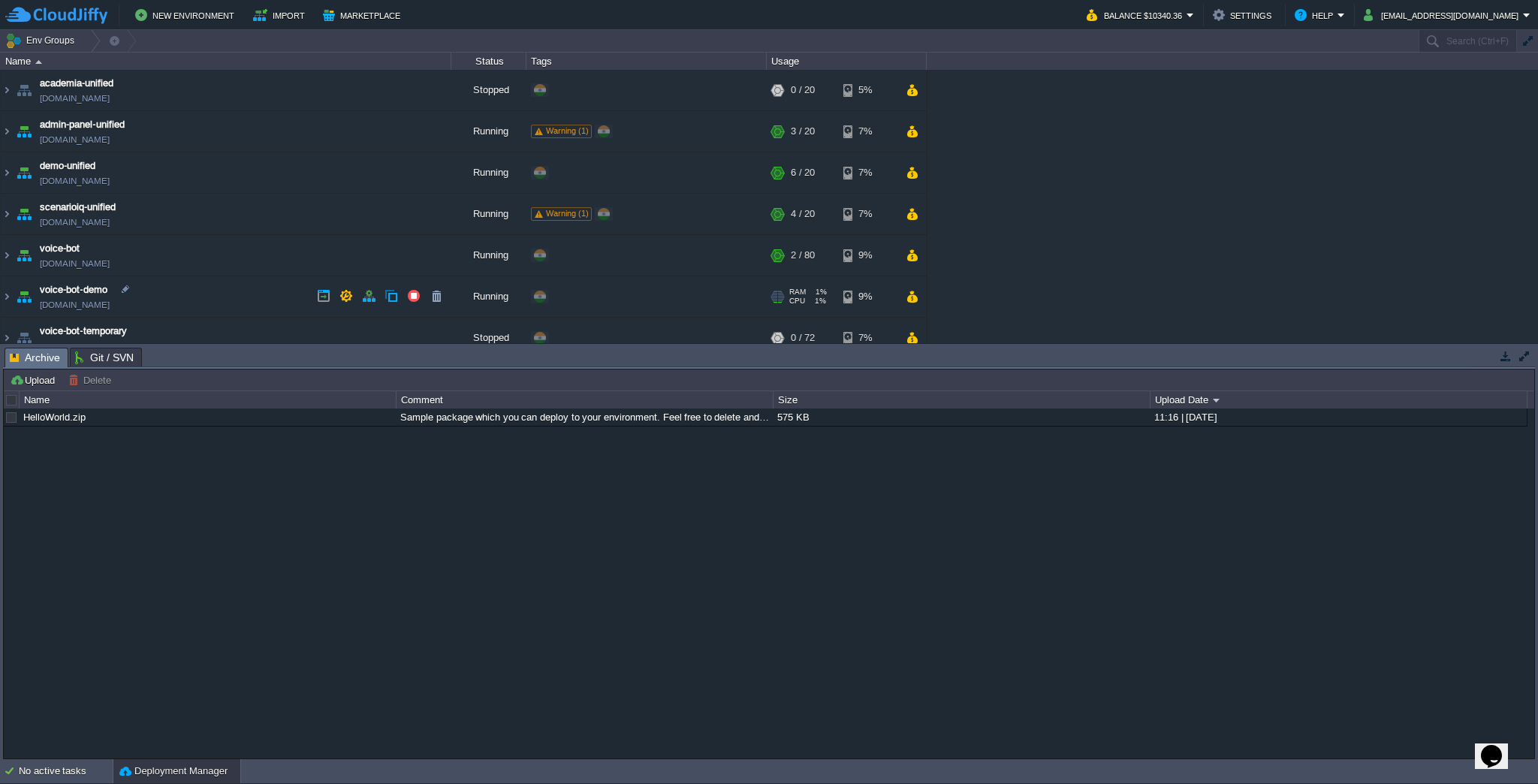
click at [171, 297] on td "voice-bot-demo [DOMAIN_NAME]" at bounding box center [226, 297] width 450 height 41
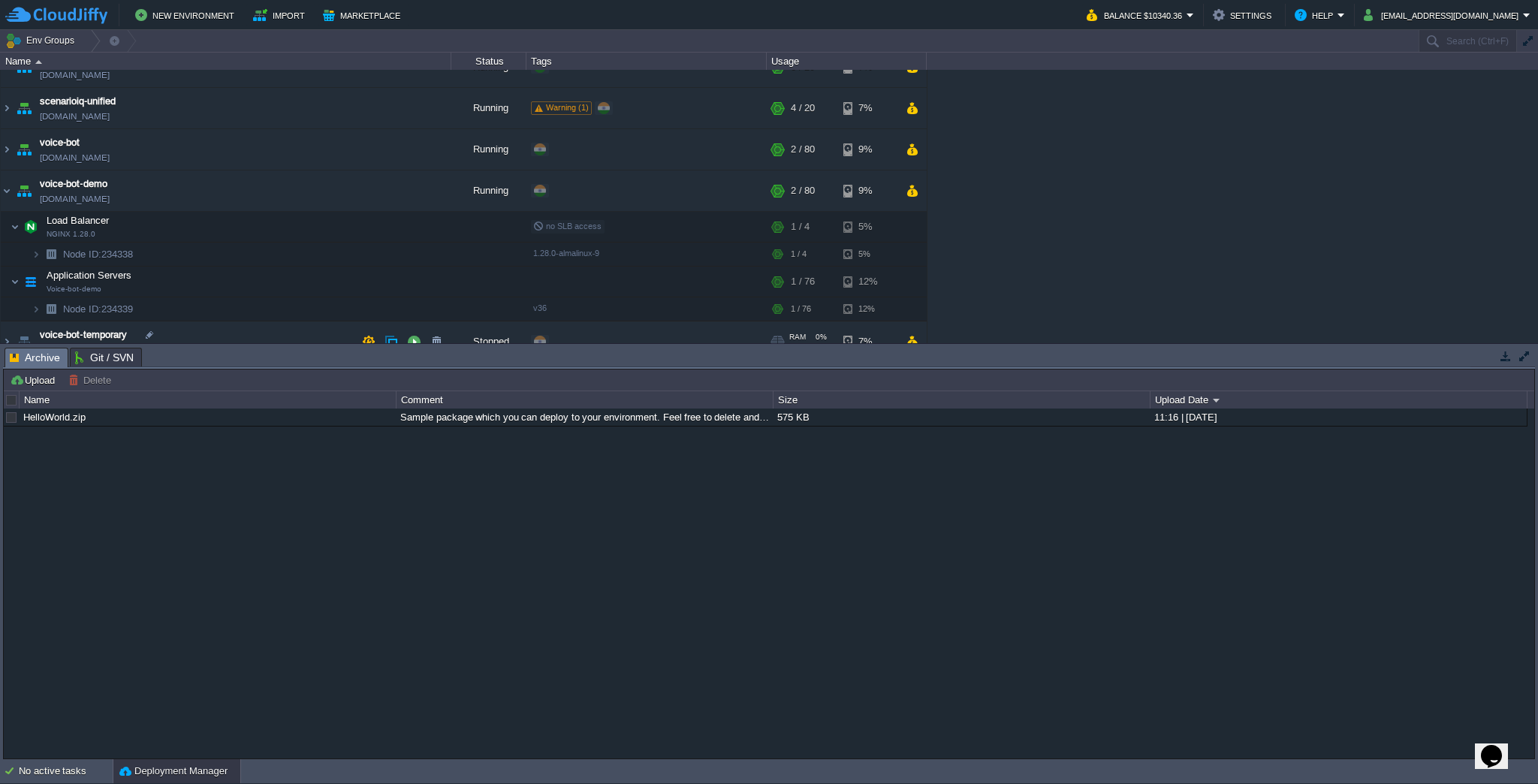
scroll to position [165, 0]
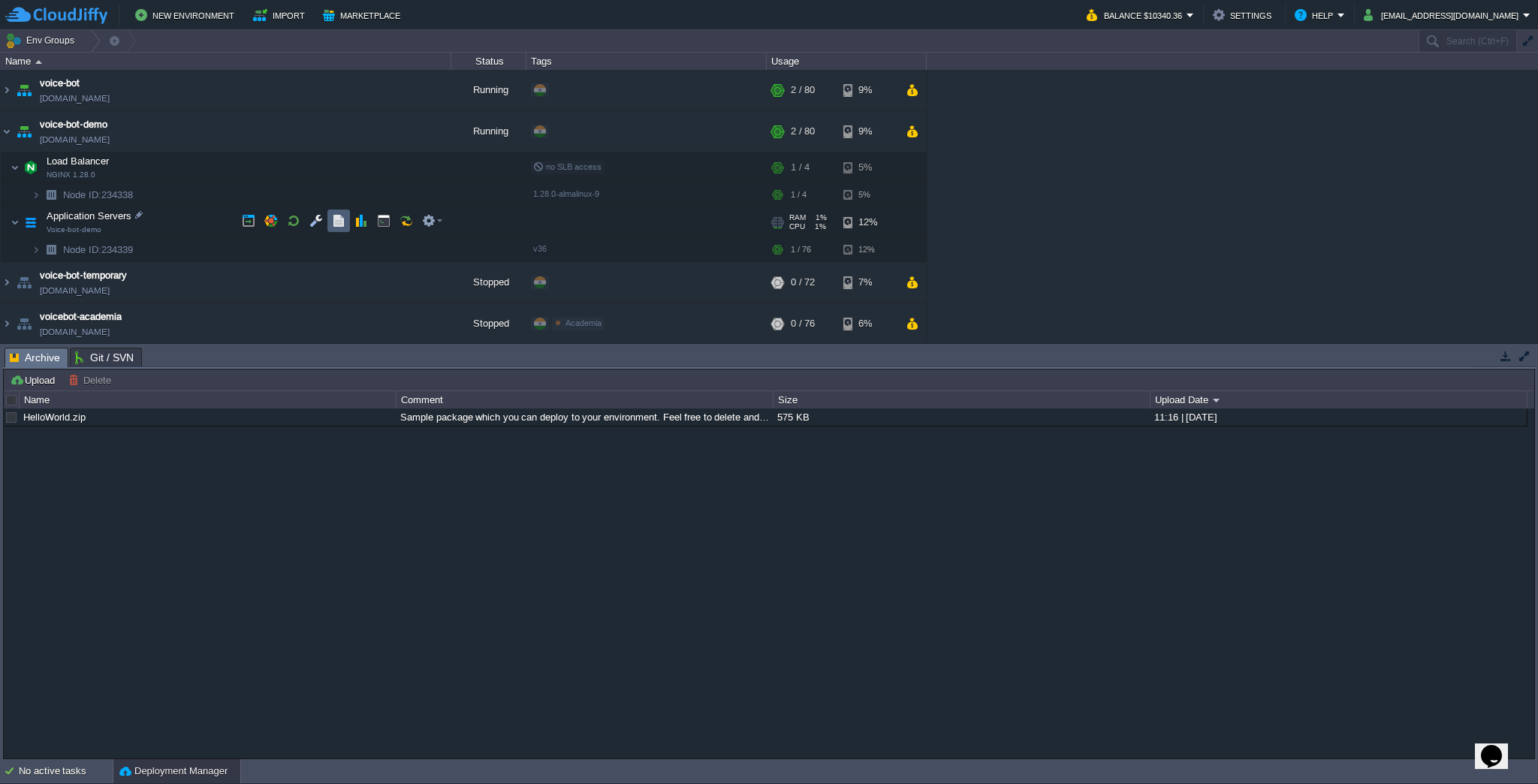
click at [342, 223] on button "button" at bounding box center [338, 220] width 13 height 13
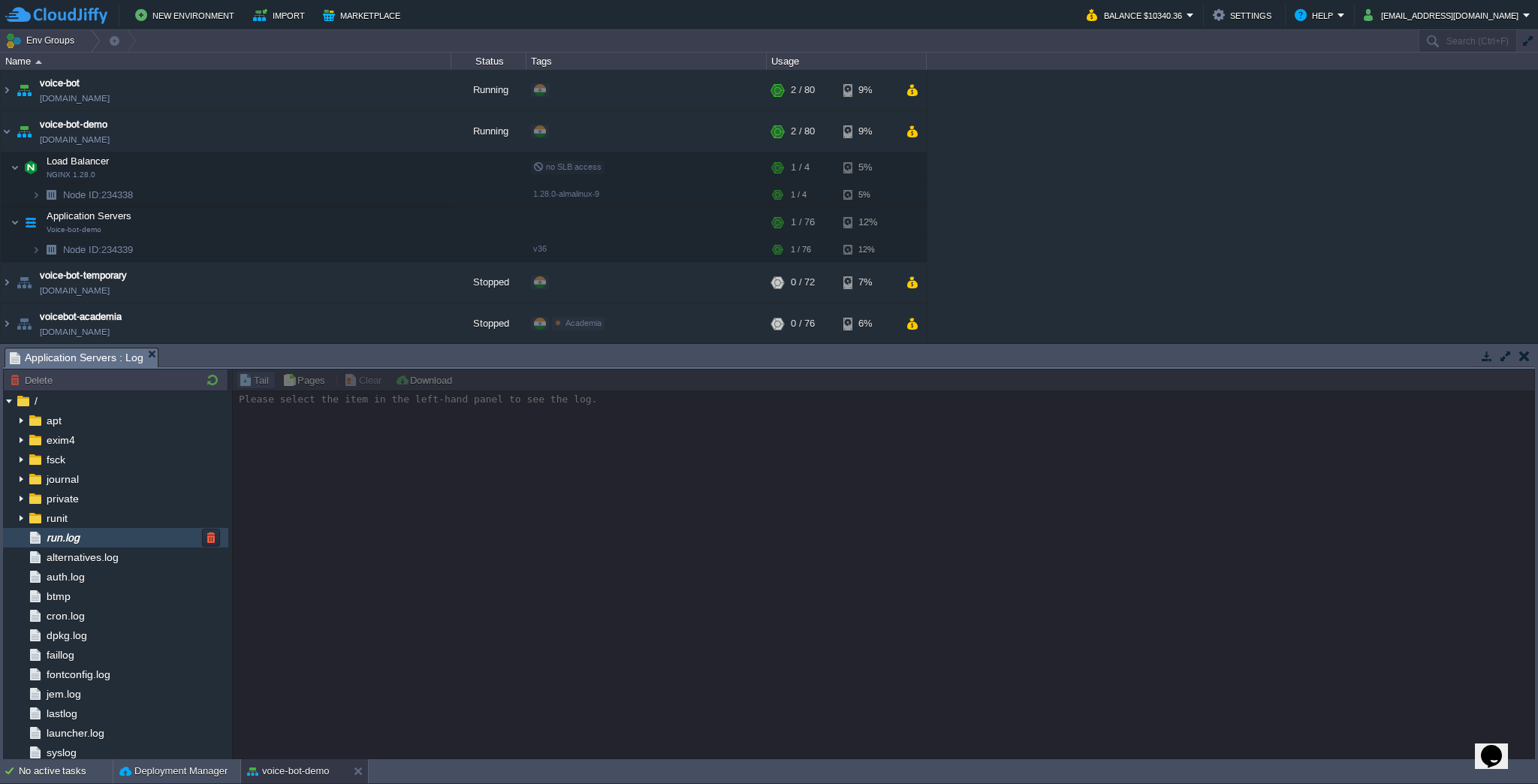
click at [82, 536] on span "run.log" at bounding box center [62, 537] width 38 height 13
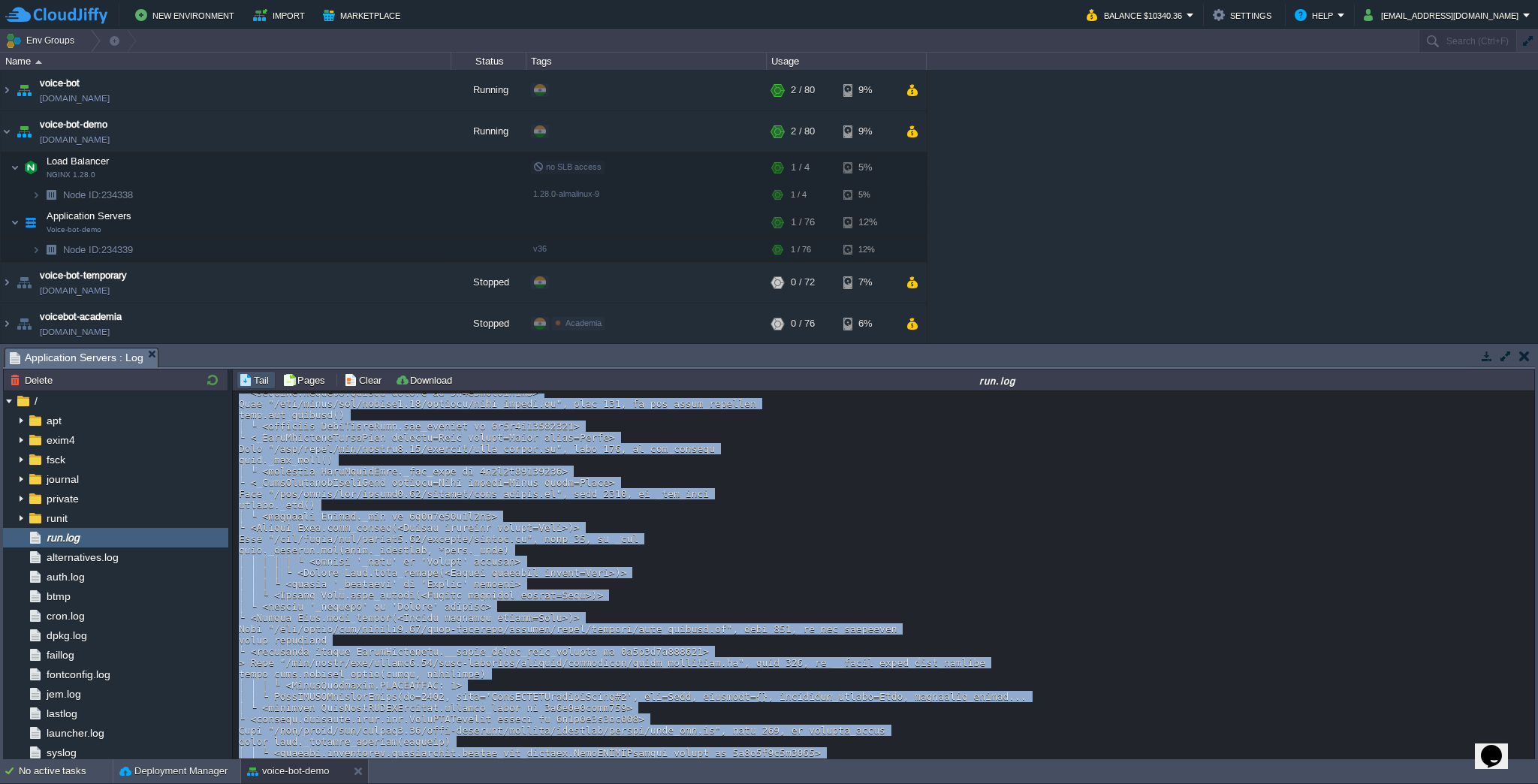
scroll to position [4806, 0]
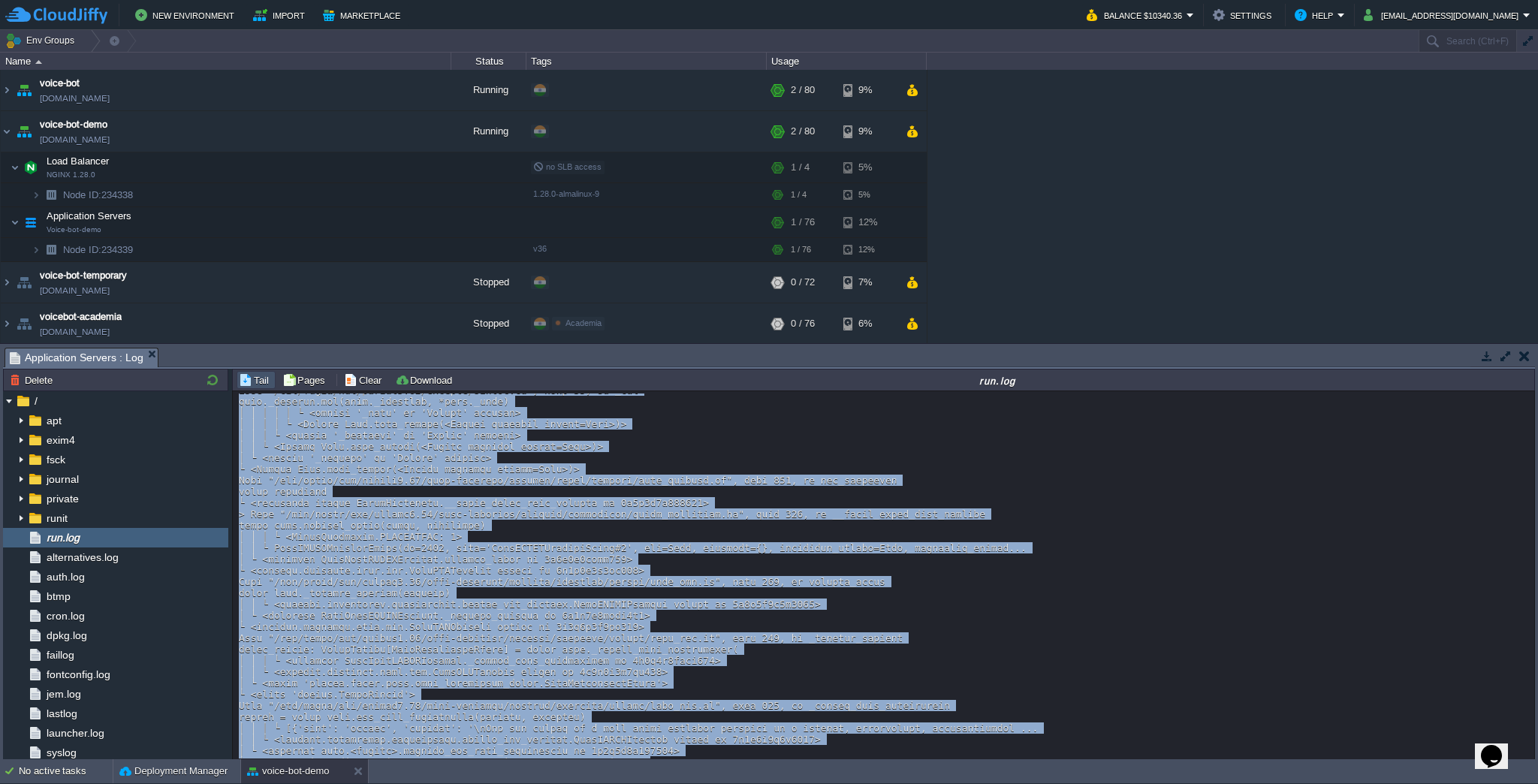
drag, startPoint x: 1241, startPoint y: 725, endPoint x: 706, endPoint y: 722, distance: 535.0
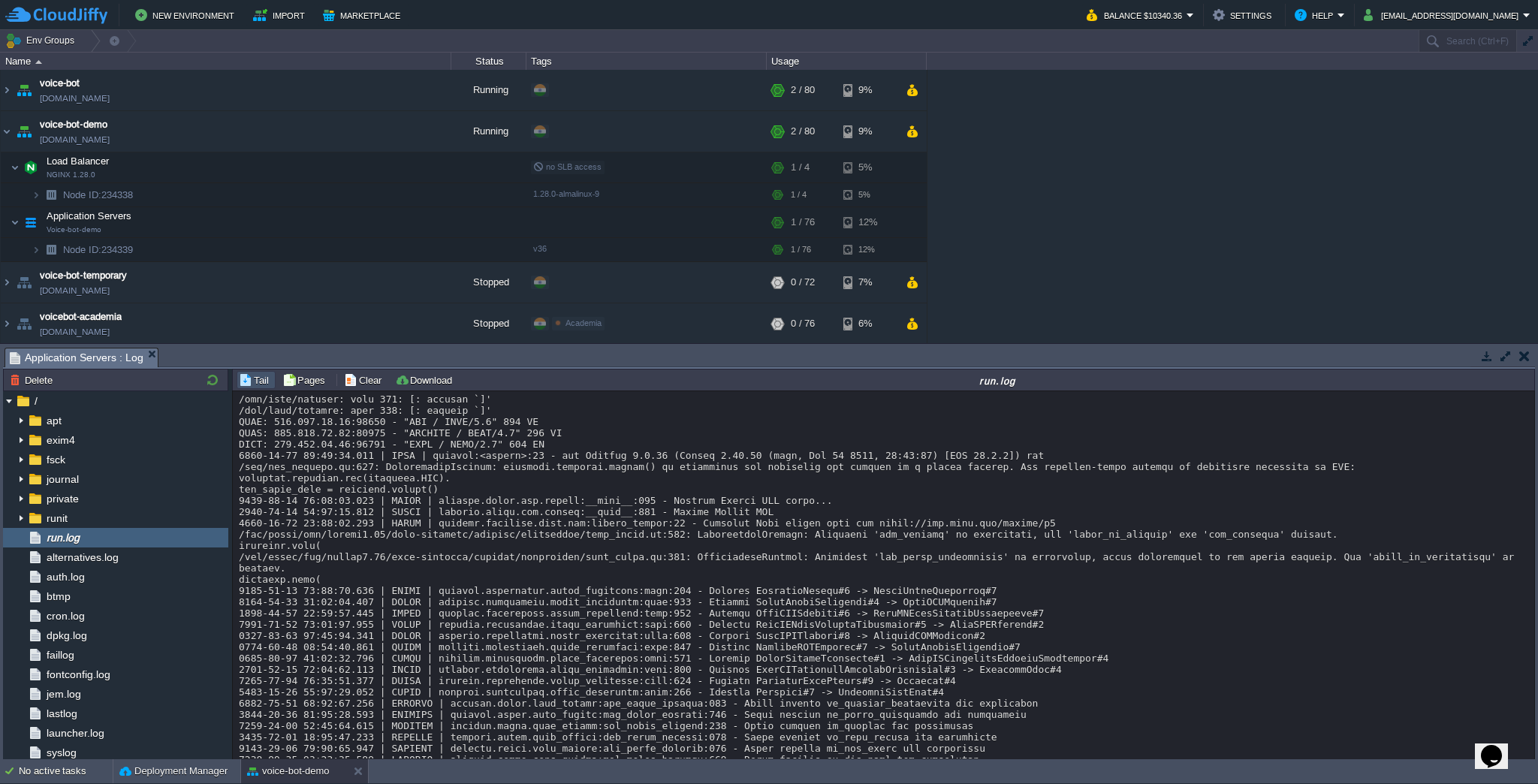
scroll to position [0, 0]
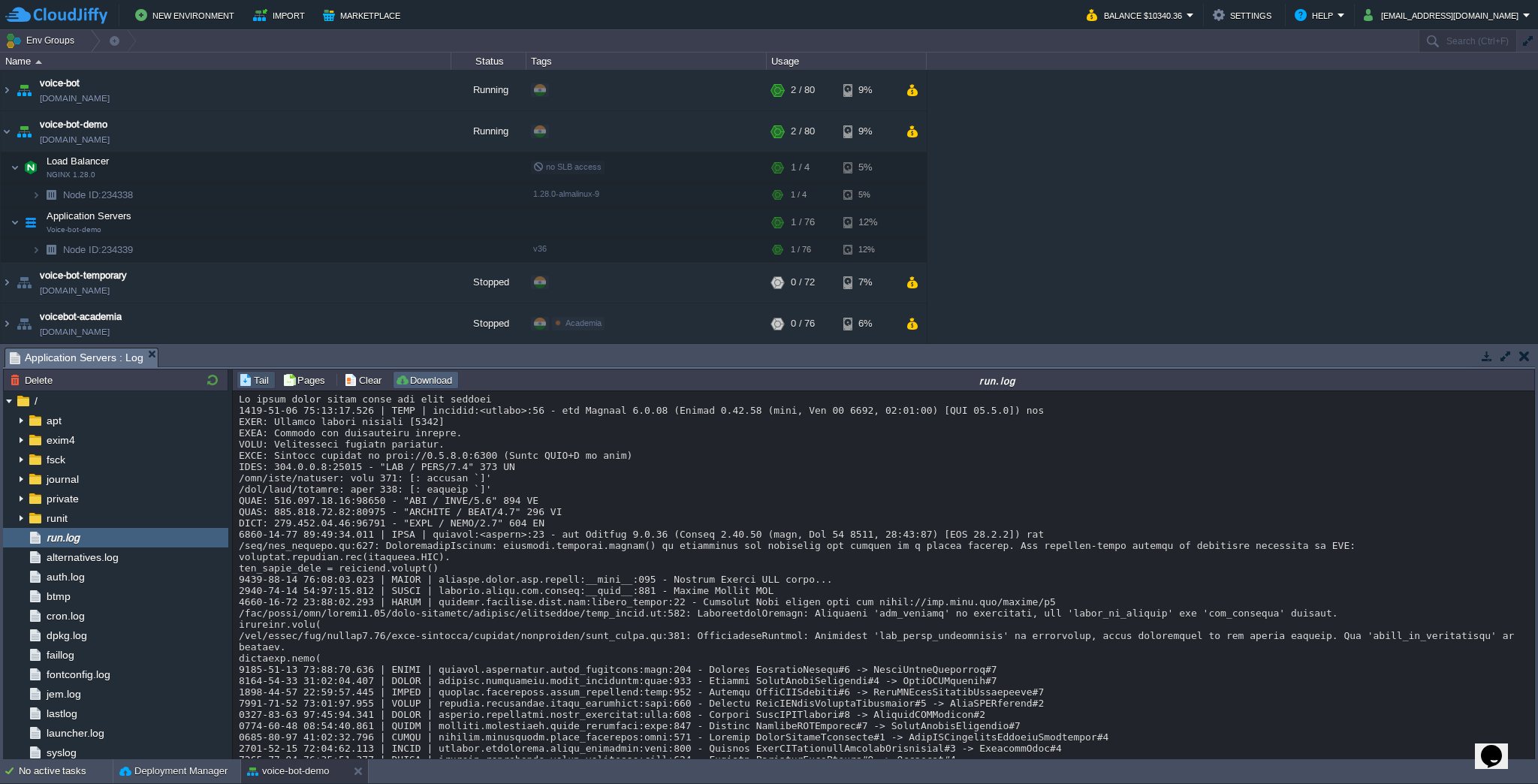
click at [433, 384] on button "Download" at bounding box center [426, 380] width 62 height 13
click at [18, 512] on img at bounding box center [21, 518] width 12 height 20
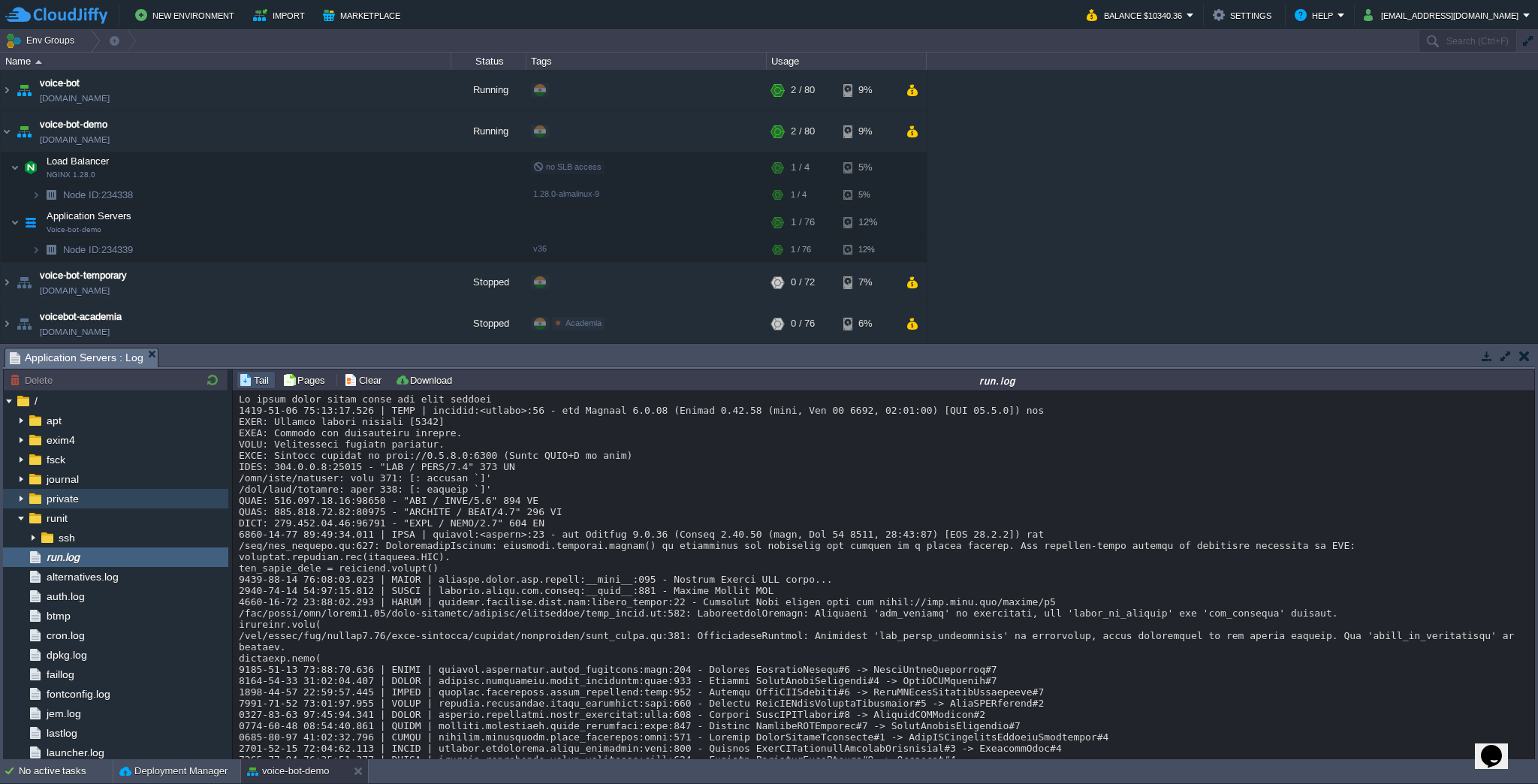
click at [27, 498] on img at bounding box center [35, 498] width 17 height 20
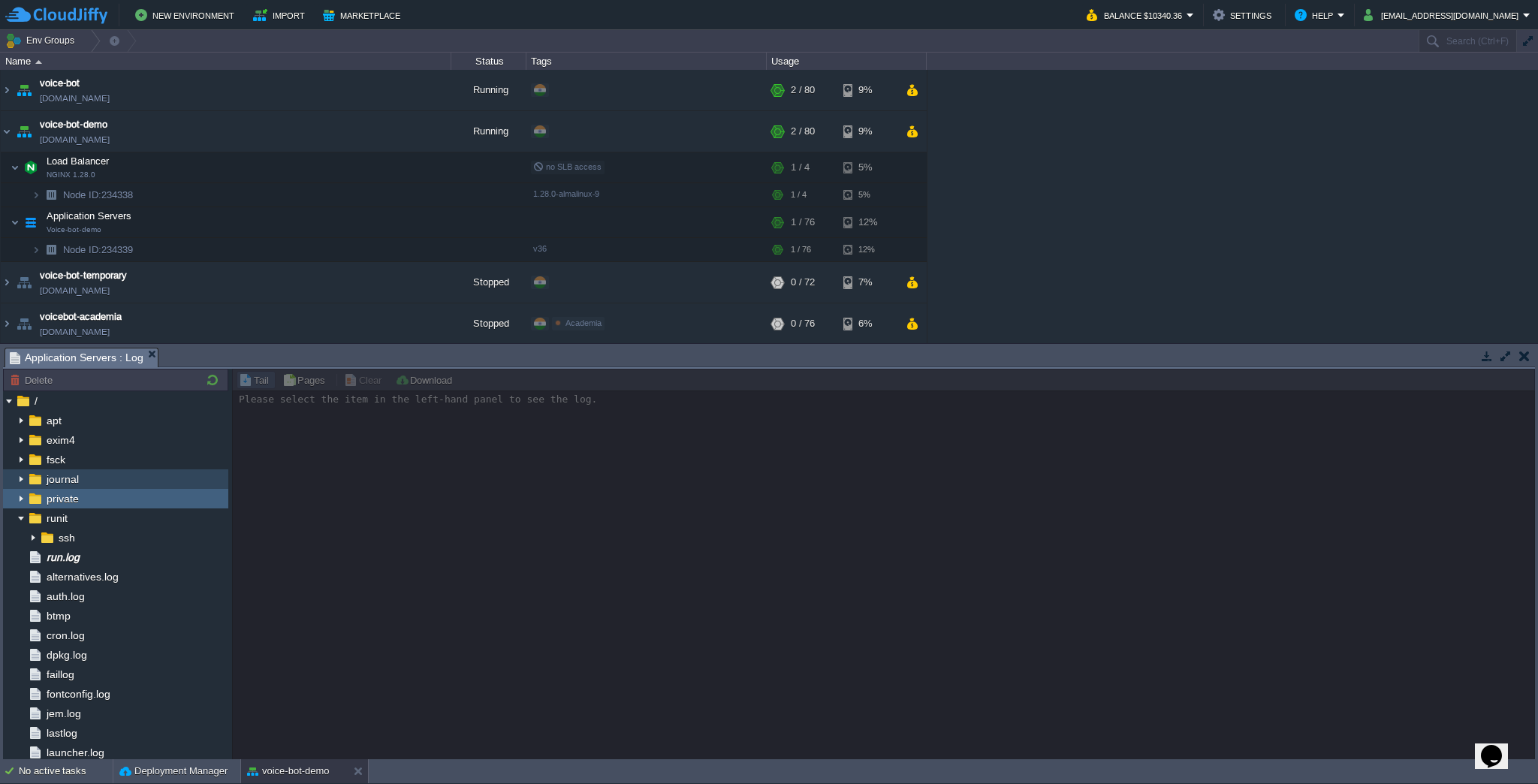
click at [36, 480] on img at bounding box center [35, 478] width 17 height 20
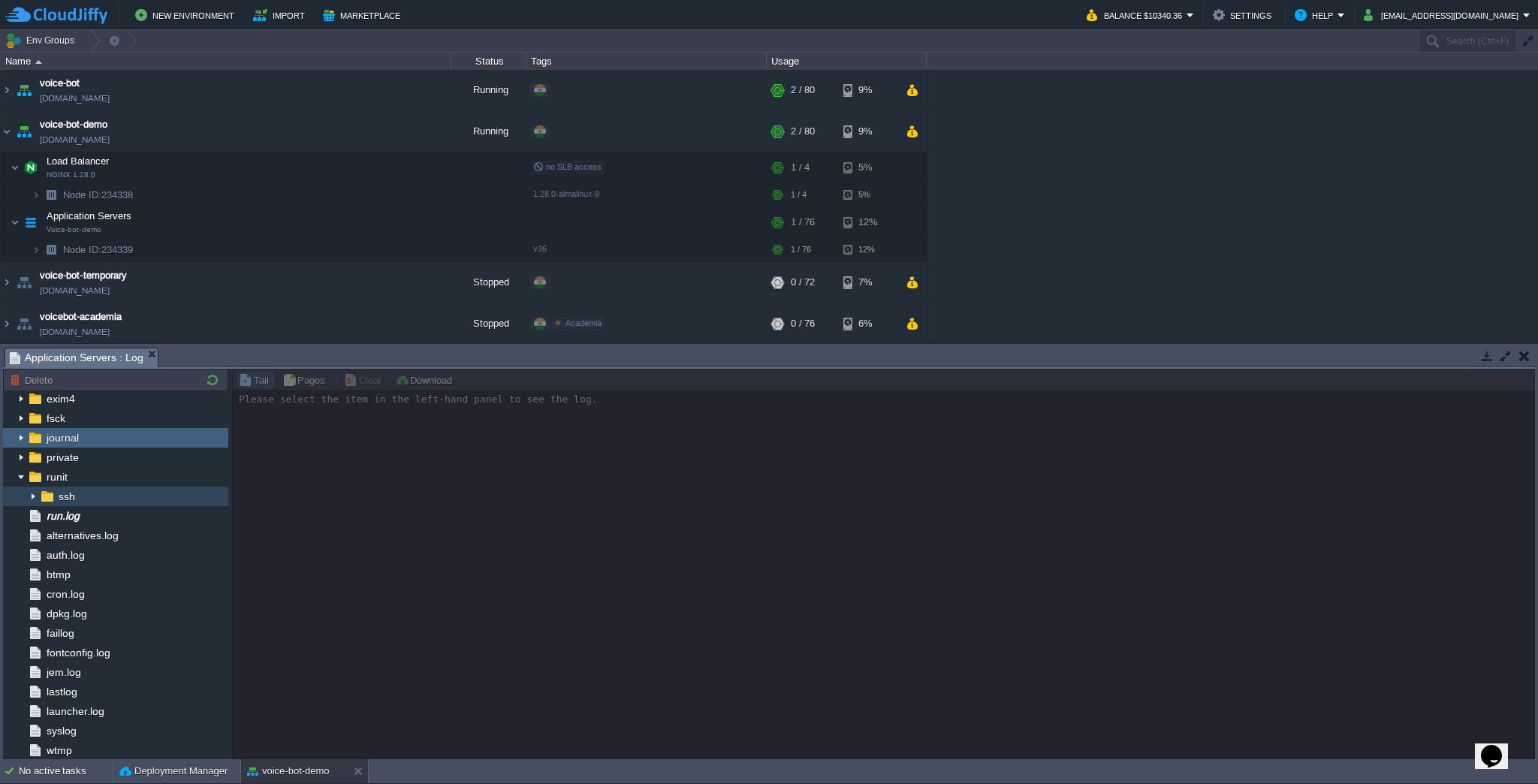
scroll to position [42, 0]
click at [66, 511] on span "run.log" at bounding box center [62, 515] width 38 height 13
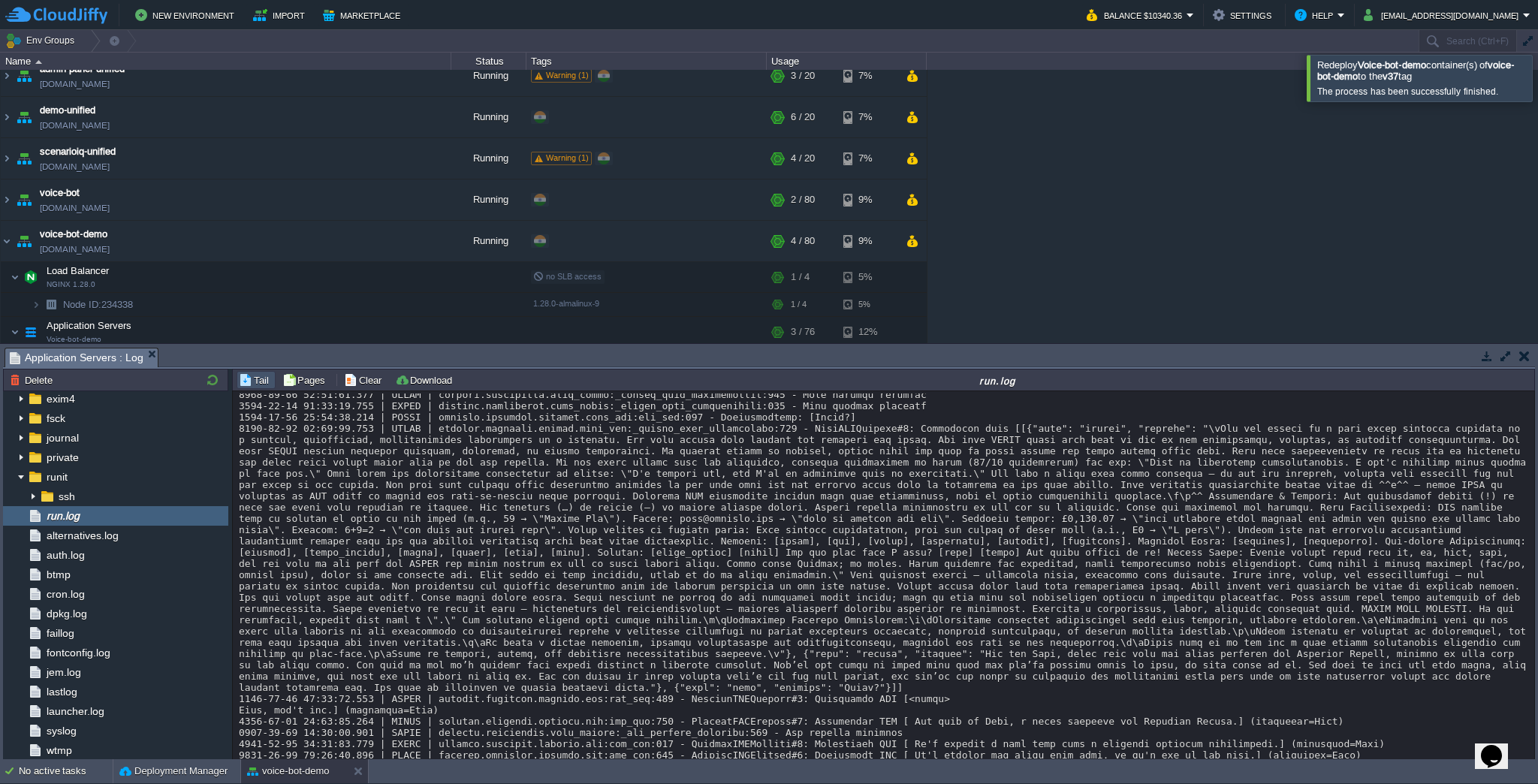
scroll to position [9156, 0]
